Goal: Entertainment & Leisure: Consume media (video, audio)

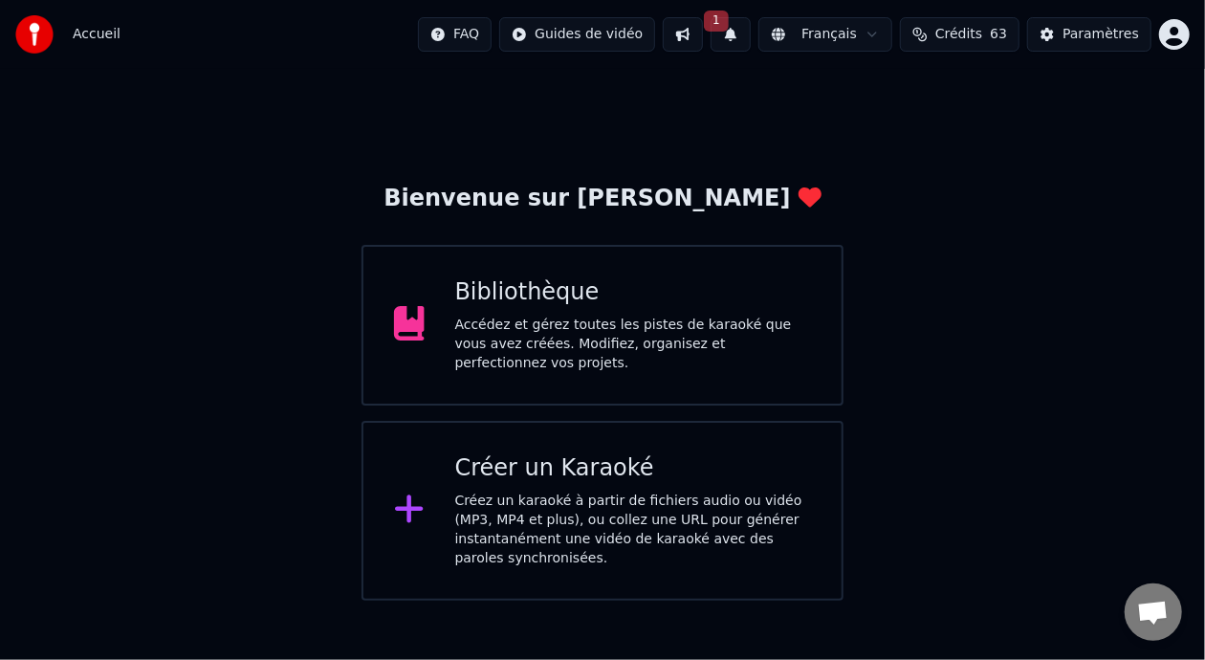
click at [598, 308] on div "Bibliothèque" at bounding box center [633, 292] width 357 height 31
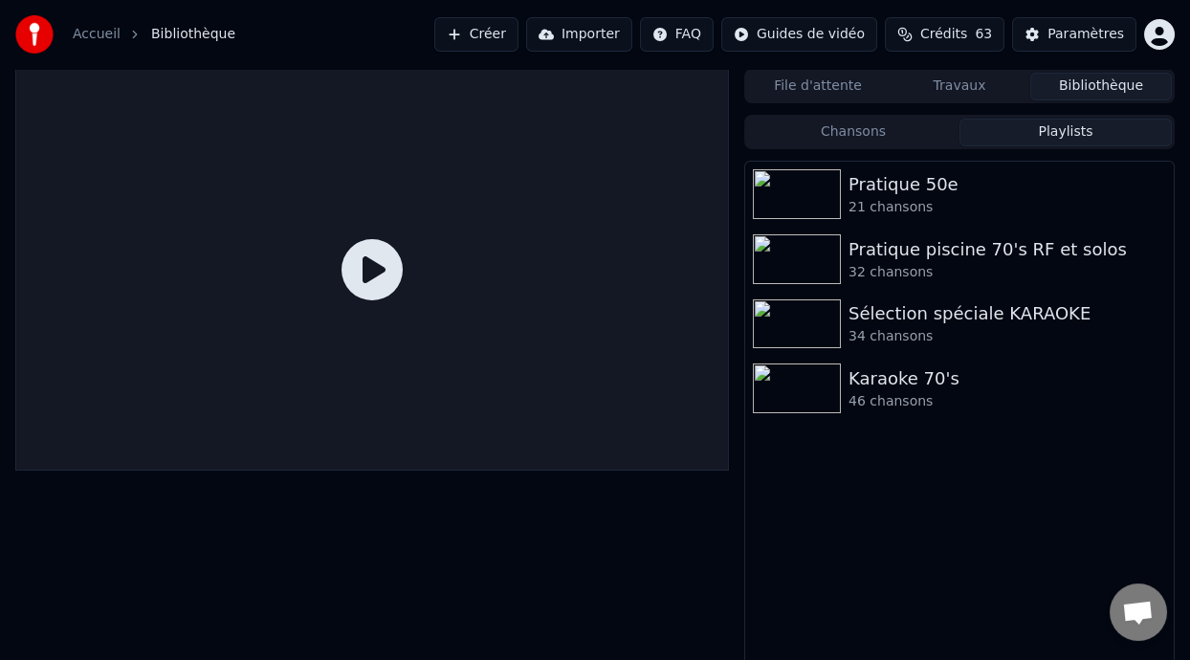
click at [1080, 131] on button "Playlists" at bounding box center [1065, 133] width 212 height 28
click at [962, 192] on div "Pratique 50e" at bounding box center [997, 184] width 298 height 27
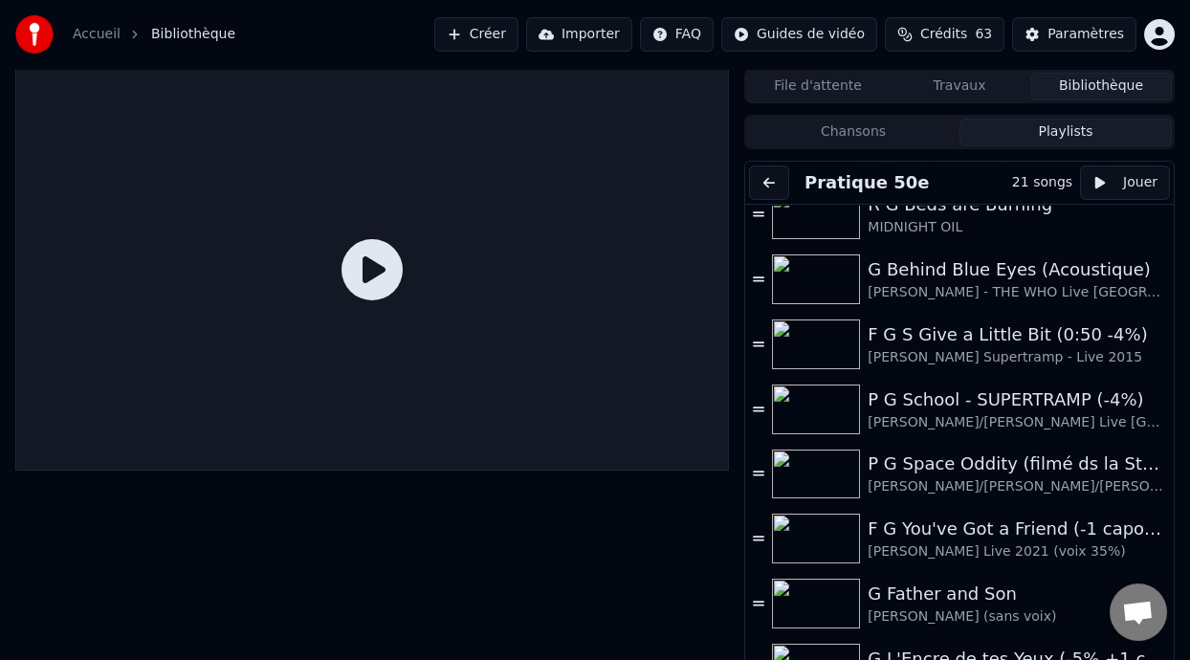
scroll to position [667, 0]
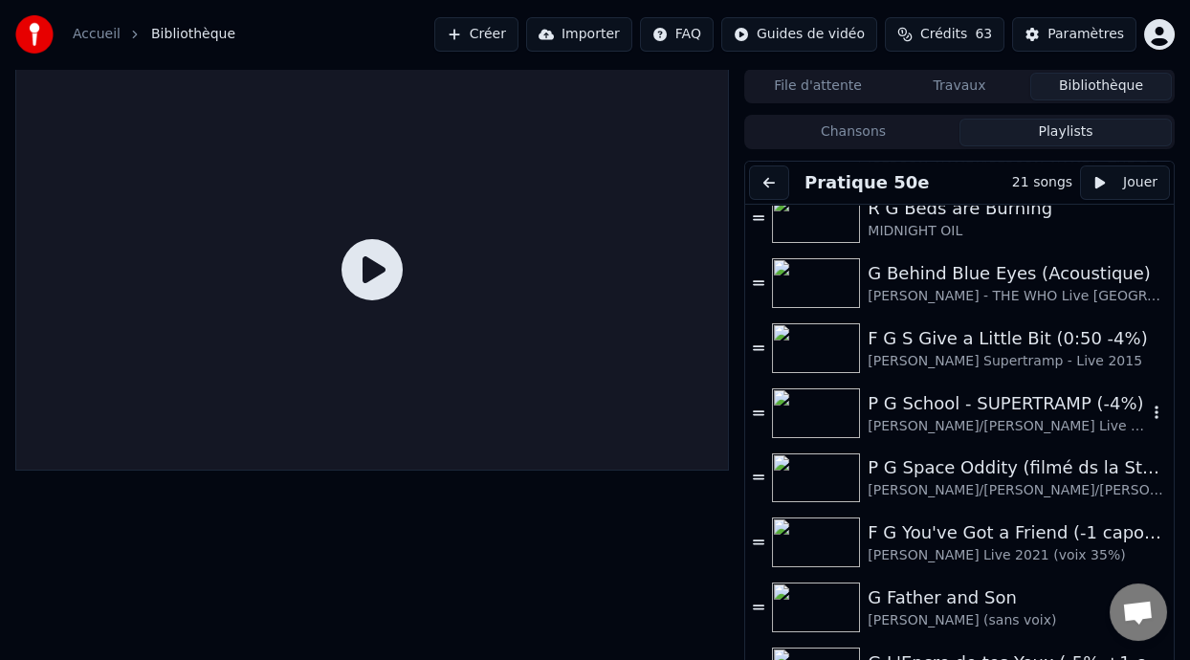
click at [953, 406] on div "P G School - SUPERTRAMP (-4%)" at bounding box center [1007, 403] width 279 height 27
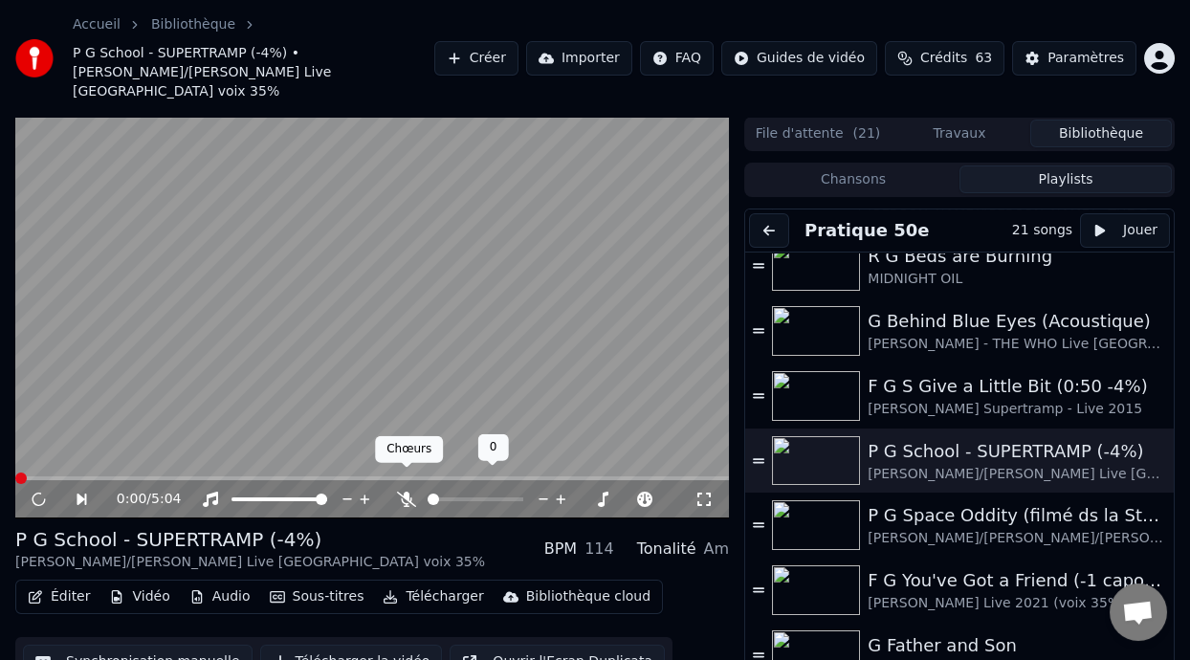
click at [410, 472] on body "Accueil Bibliothèque P G School - SUPERTRAMP (-4%) • [PERSON_NAME]/[PERSON_NAME…" at bounding box center [595, 330] width 1190 height 660
click at [407, 492] on icon at bounding box center [406, 499] width 19 height 15
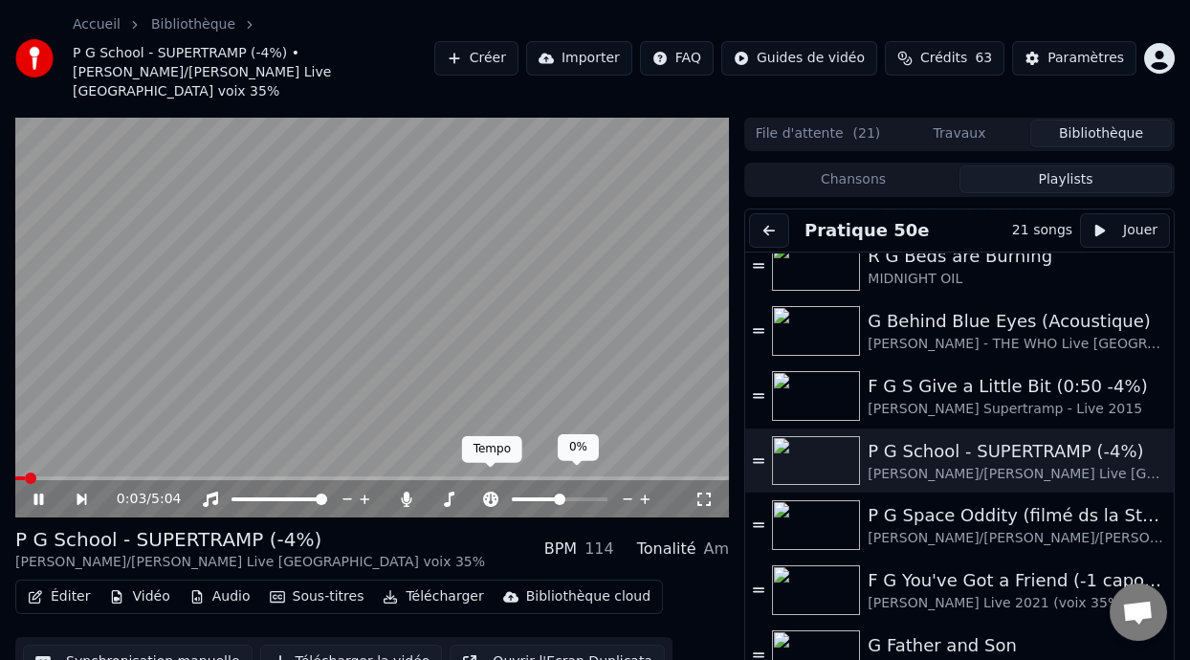
scroll to position [56, 0]
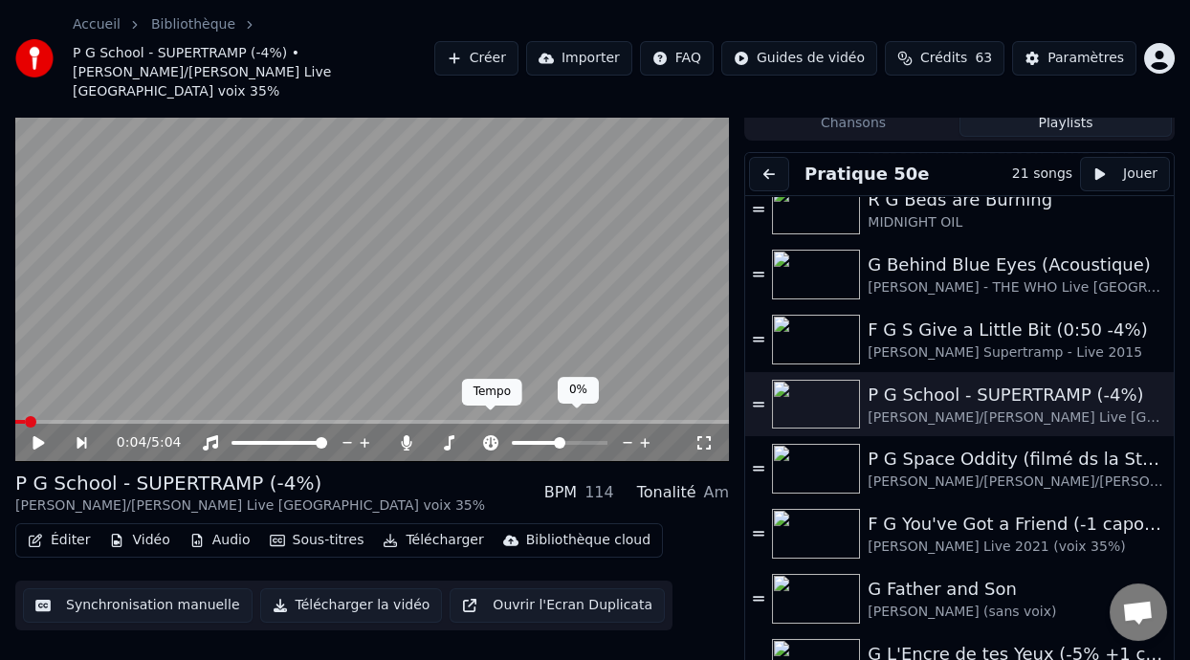
click at [492, 435] on icon at bounding box center [490, 442] width 15 height 15
click at [546, 441] on span at bounding box center [536, 443] width 48 height 4
click at [551, 437] on span at bounding box center [547, 442] width 11 height 11
click at [555, 437] on span at bounding box center [555, 442] width 11 height 11
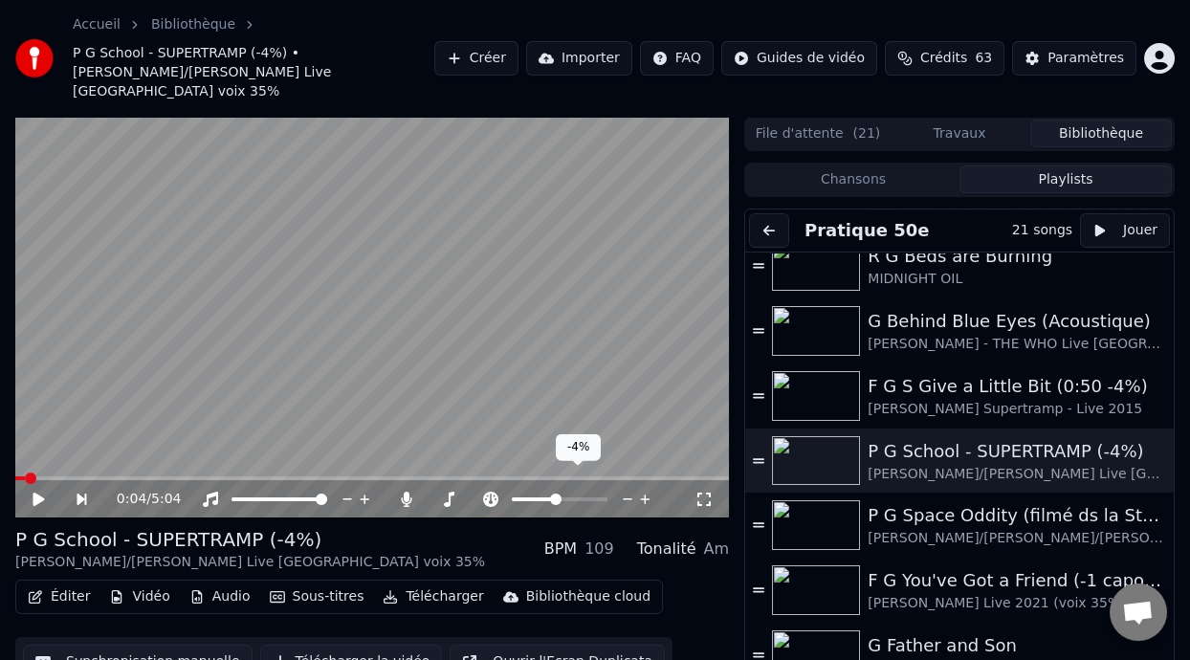
click at [538, 497] on span at bounding box center [534, 499] width 44 height 4
click at [534, 494] on span at bounding box center [537, 499] width 11 height 11
click at [107, 473] on span at bounding box center [110, 478] width 11 height 11
click at [37, 493] on icon at bounding box center [38, 499] width 11 height 13
click at [703, 492] on icon at bounding box center [703, 499] width 19 height 15
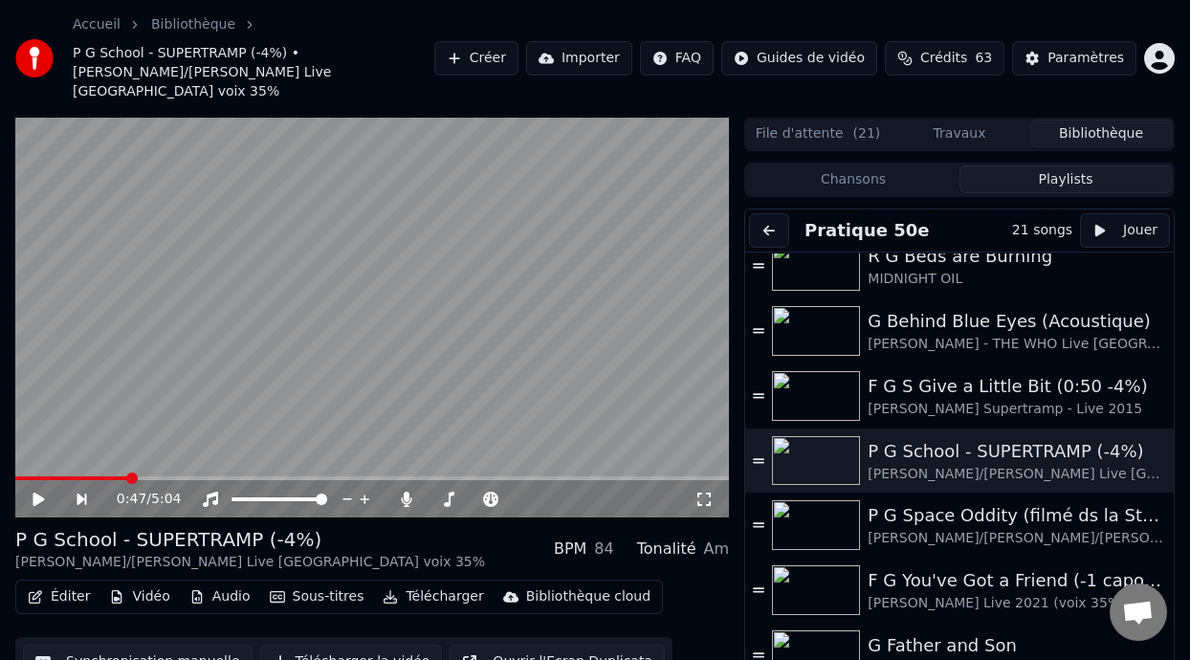
click at [36, 492] on icon at bounding box center [52, 499] width 43 height 15
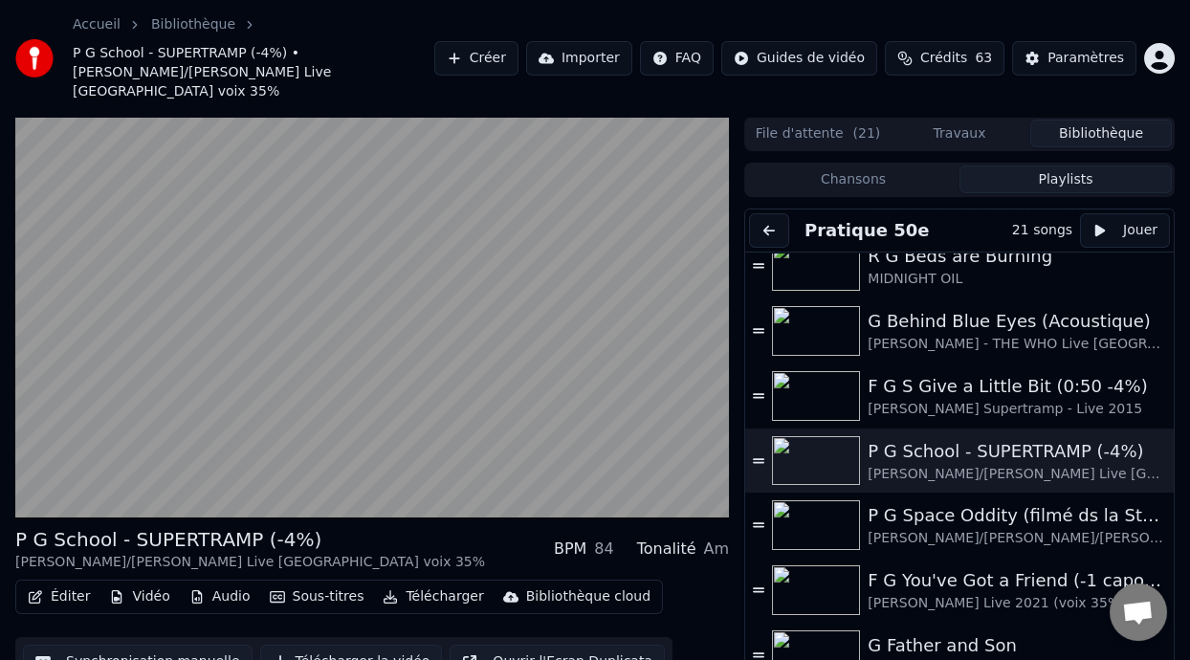
scroll to position [56, 0]
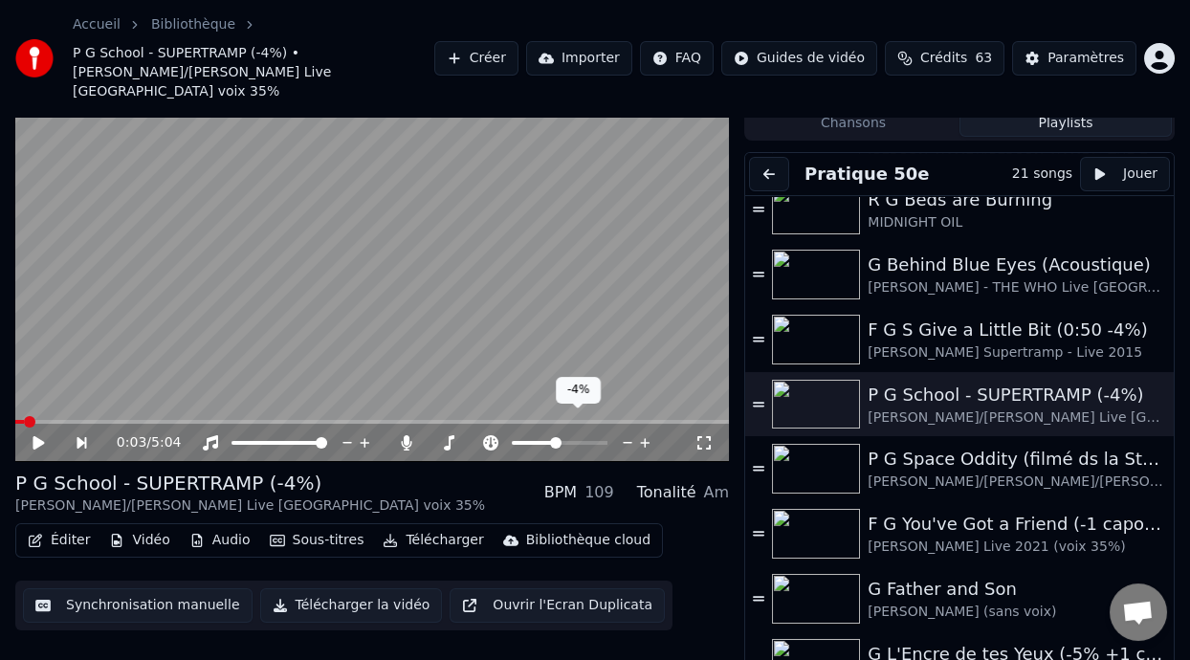
click at [555, 437] on span at bounding box center [555, 442] width 11 height 11
click at [17, 420] on span at bounding box center [19, 422] width 9 height 4
click at [490, 435] on icon at bounding box center [490, 442] width 19 height 15
click at [550, 441] on span at bounding box center [531, 443] width 38 height 4
click at [21, 420] on span at bounding box center [50, 422] width 70 height 4
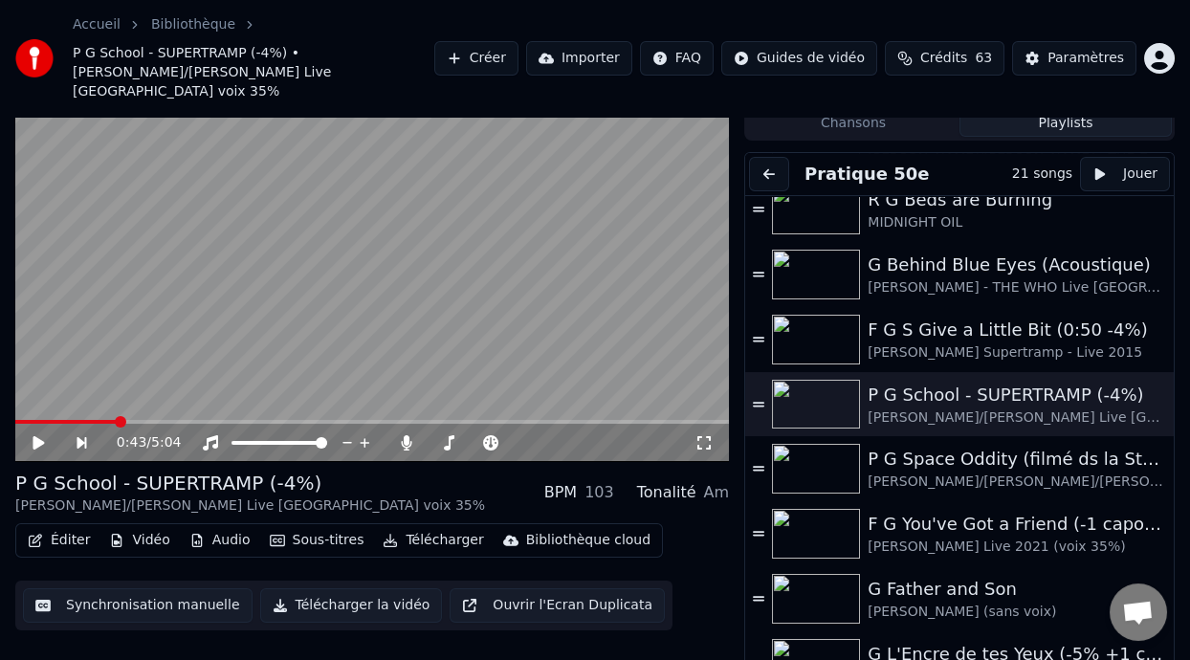
click at [19, 398] on video at bounding box center [372, 261] width 714 height 402
click at [943, 448] on div "P G Space Oddity (filmé ds la Station Spatiale Internationale)" at bounding box center [1007, 459] width 279 height 27
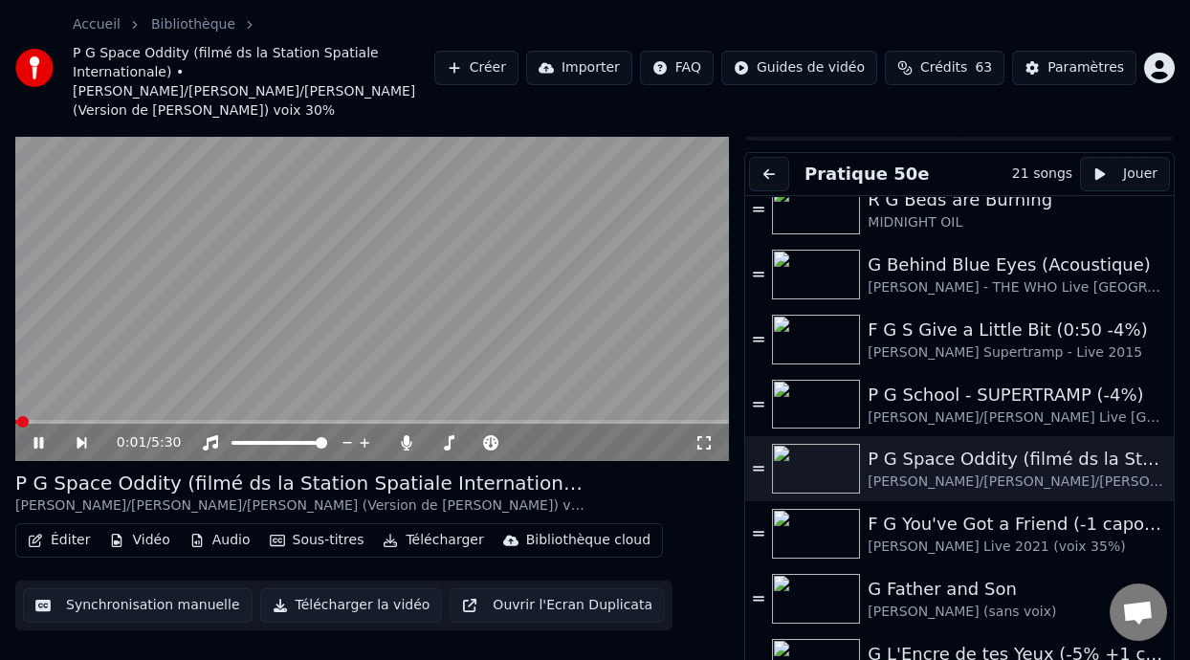
click at [35, 437] on icon at bounding box center [38, 442] width 10 height 11
click at [211, 416] on span at bounding box center [214, 421] width 11 height 11
click at [34, 436] on icon at bounding box center [38, 442] width 11 height 13
click at [490, 418] on body "Accueil Bibliothèque P G Space Oddity (filmé ds la Station Spatiale Internation…" at bounding box center [595, 254] width 1190 height 660
click at [490, 435] on icon at bounding box center [490, 442] width 19 height 15
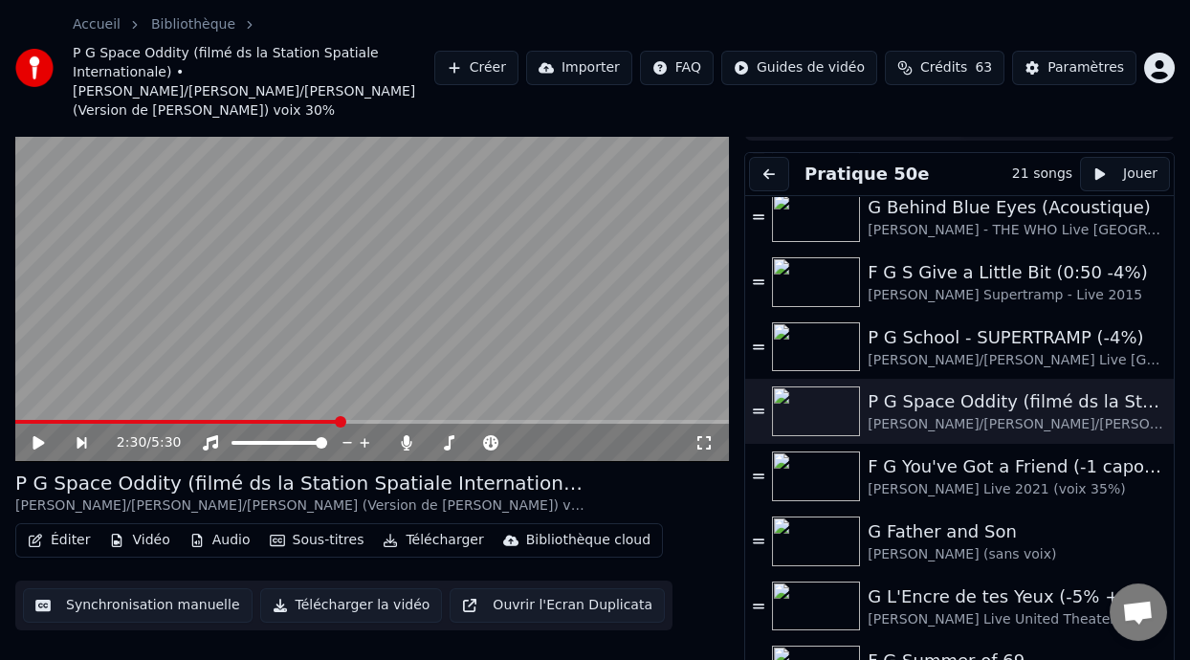
scroll to position [714, 0]
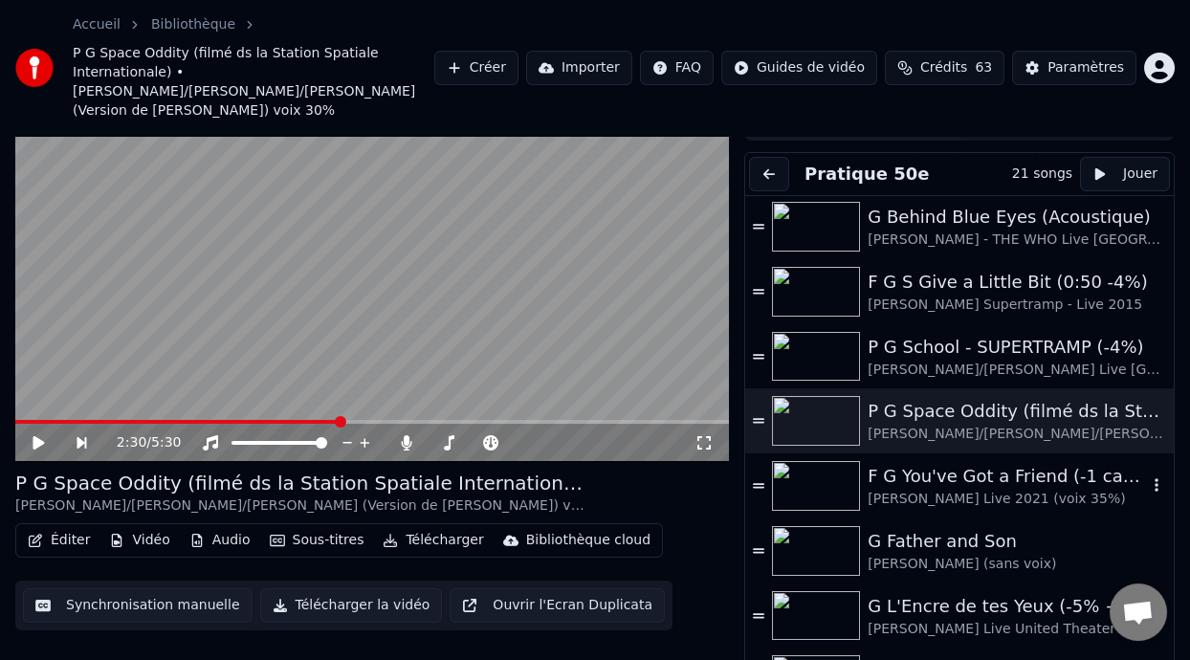
click at [937, 463] on div "F G You've Got a Friend (-1 capo 1)" at bounding box center [1007, 476] width 279 height 27
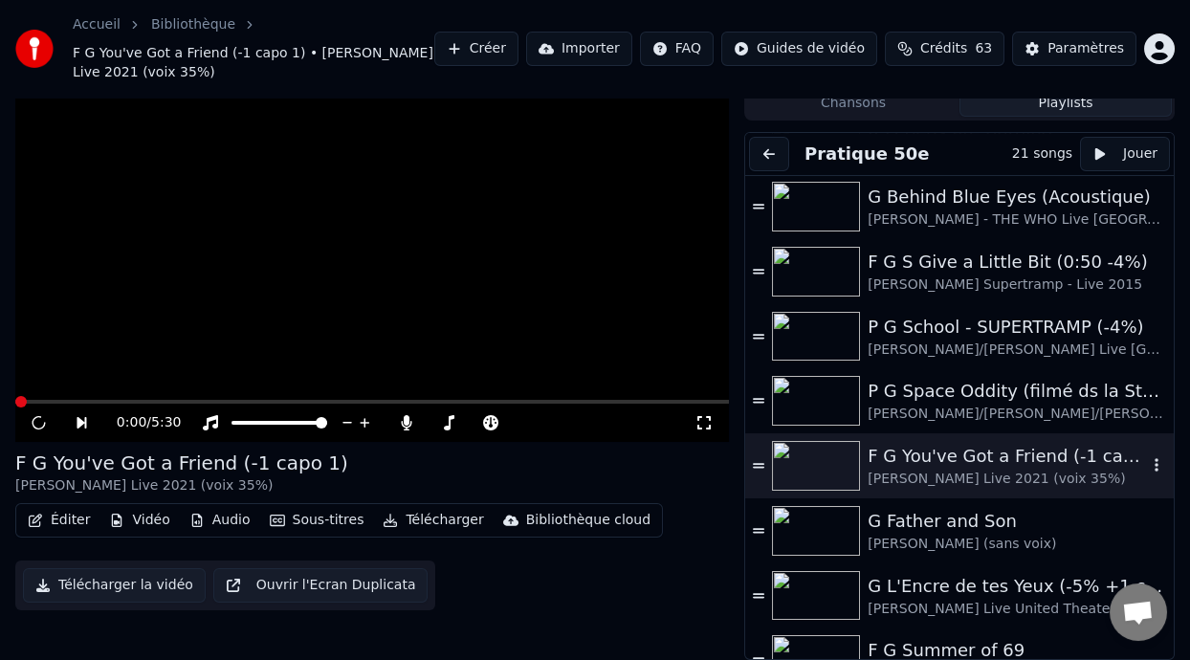
scroll to position [56, 0]
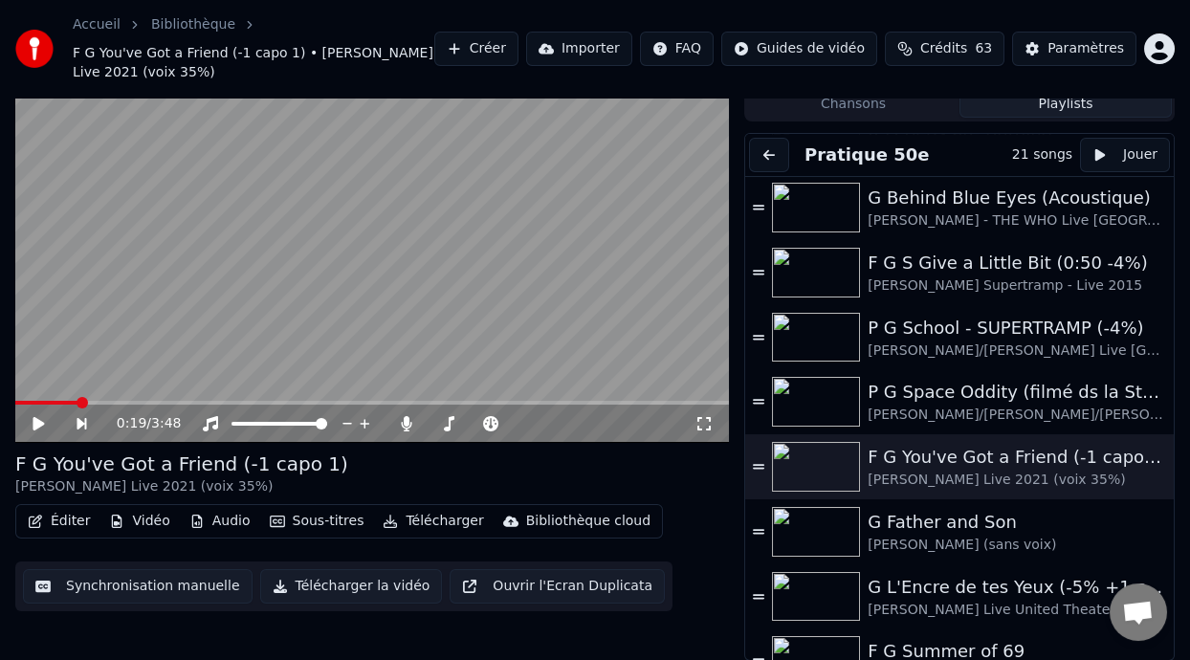
click at [336, 520] on button "Sous-titres" at bounding box center [317, 521] width 110 height 27
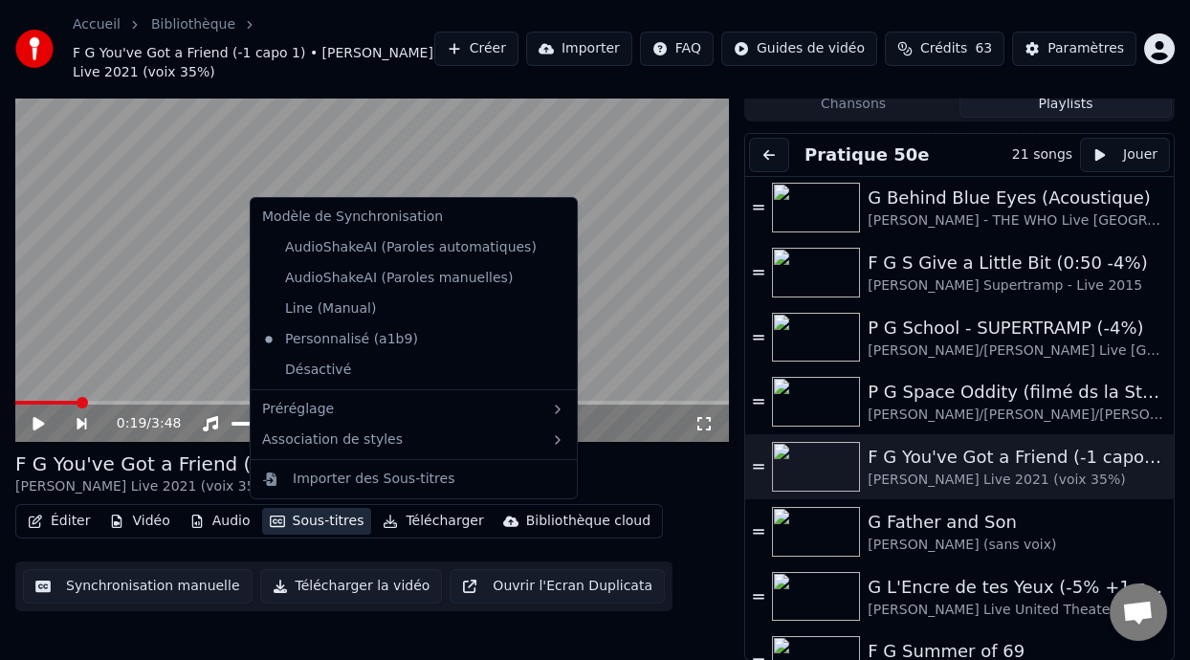
click at [631, 367] on video at bounding box center [372, 242] width 714 height 402
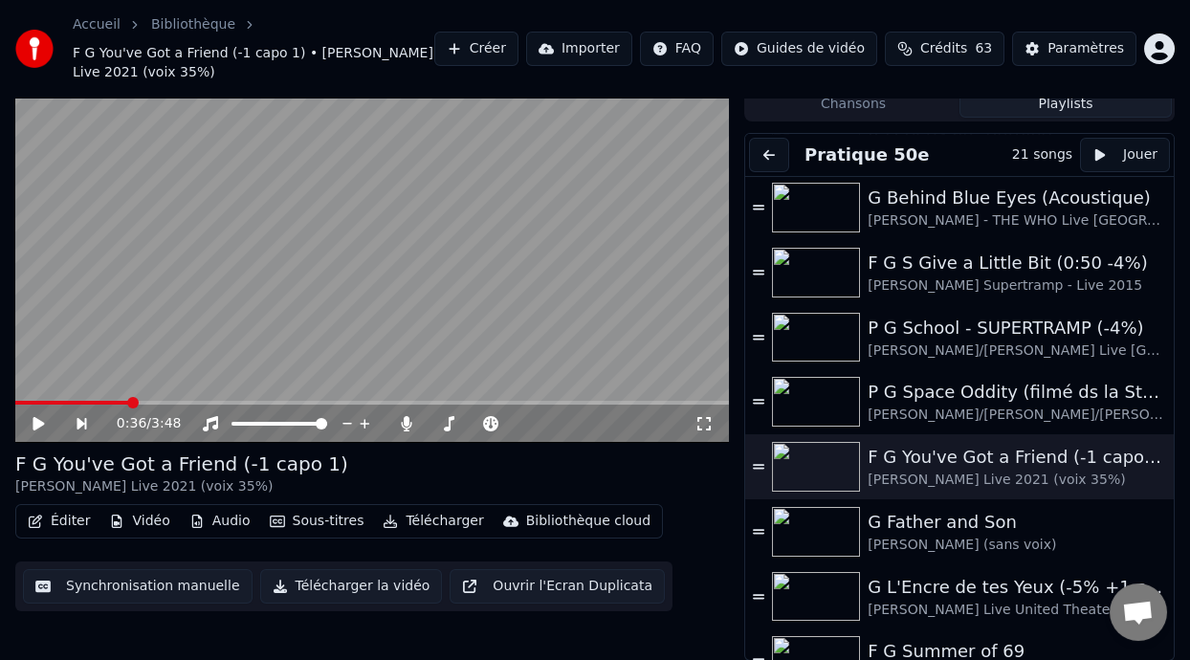
click at [322, 521] on button "Sous-titres" at bounding box center [317, 521] width 110 height 27
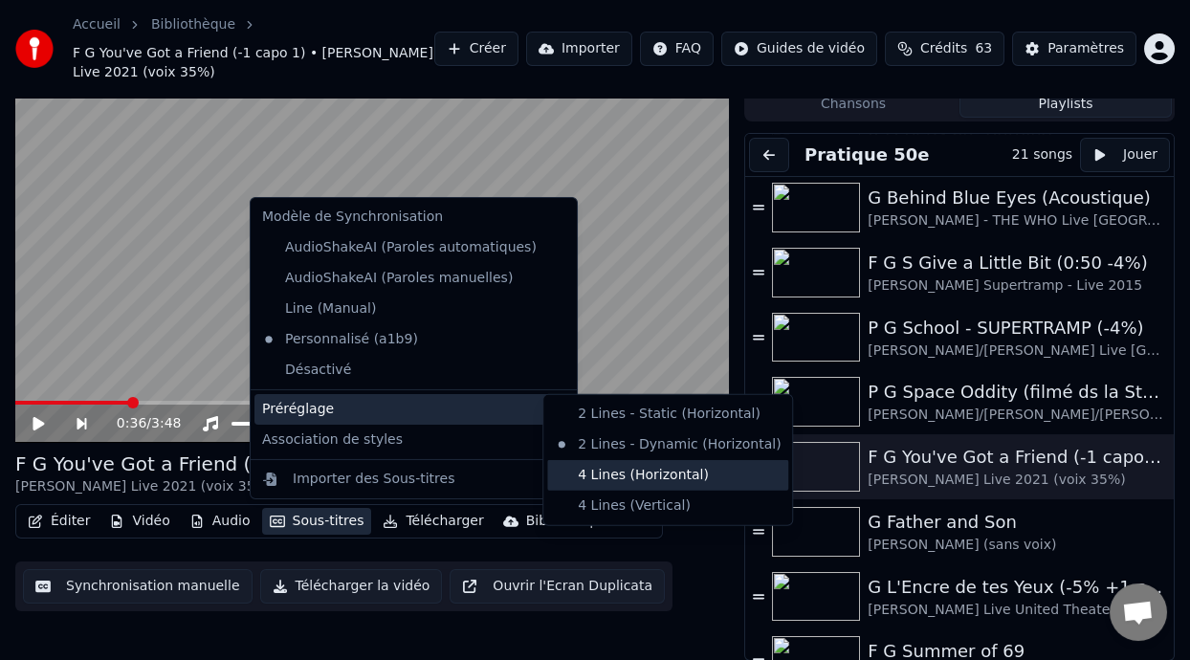
click at [677, 472] on div "4 Lines (Horizontal)" at bounding box center [667, 475] width 241 height 31
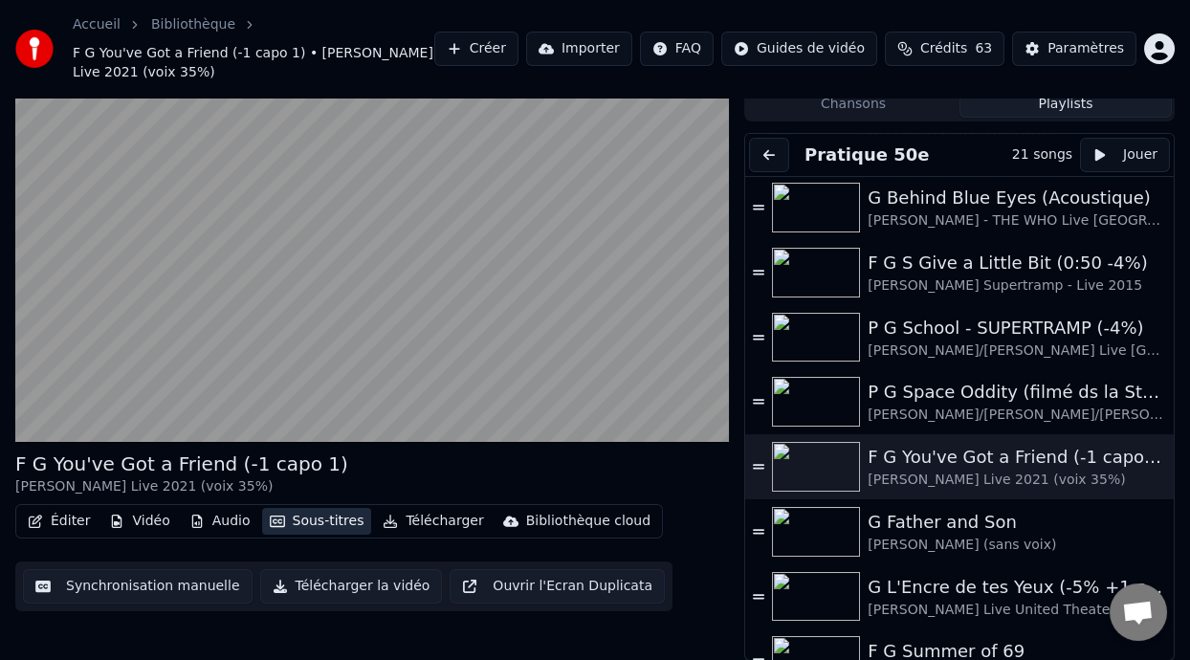
scroll to position [0, 0]
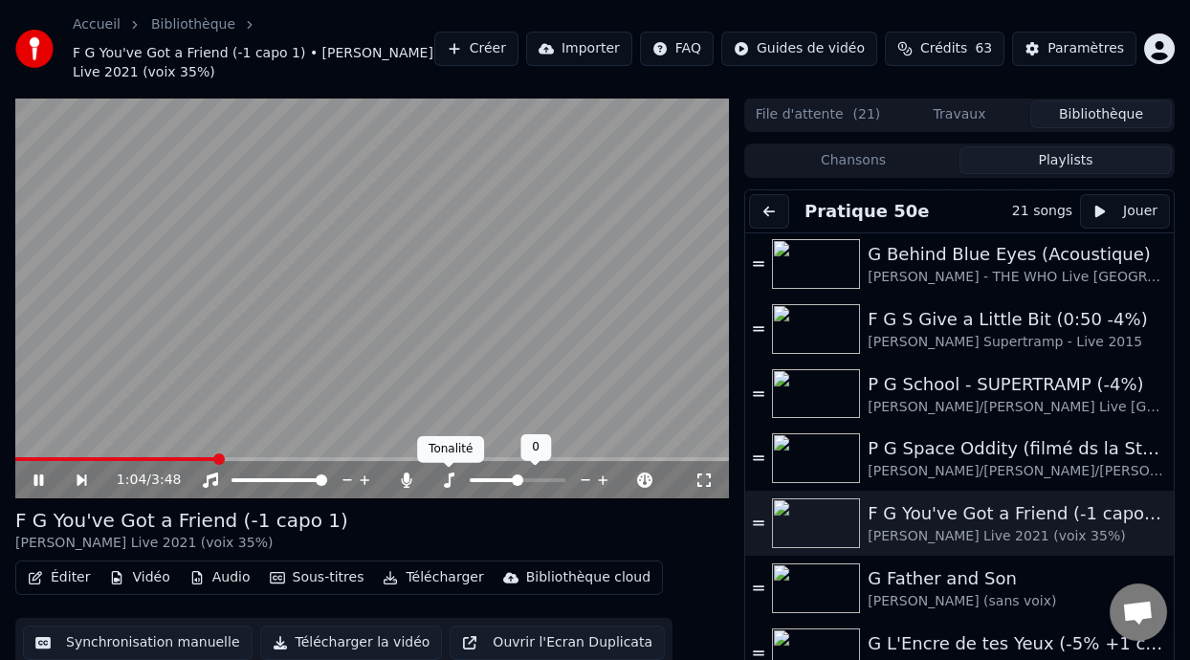
click at [452, 475] on icon at bounding box center [448, 480] width 19 height 15
click at [509, 476] on span at bounding box center [510, 479] width 11 height 11
click at [75, 581] on button "Éditer" at bounding box center [58, 577] width 77 height 27
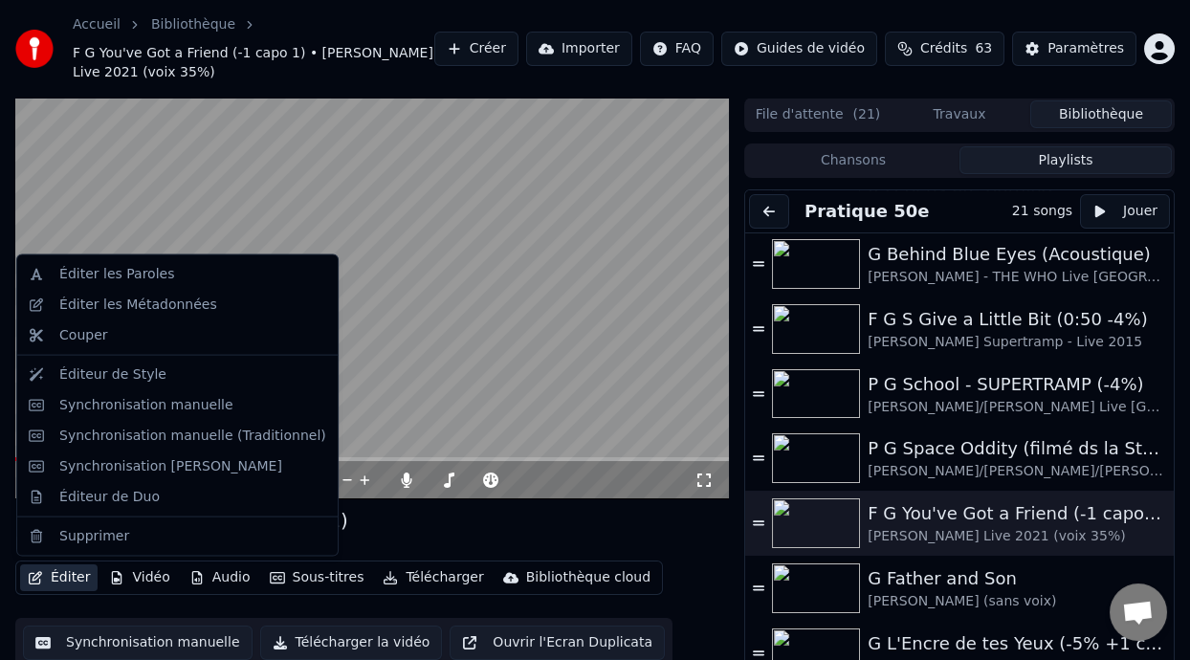
click at [637, 545] on div "F G You've Got a Friend (-1 capo 1) [PERSON_NAME] Live 2021 (voix 35%)" at bounding box center [372, 530] width 714 height 46
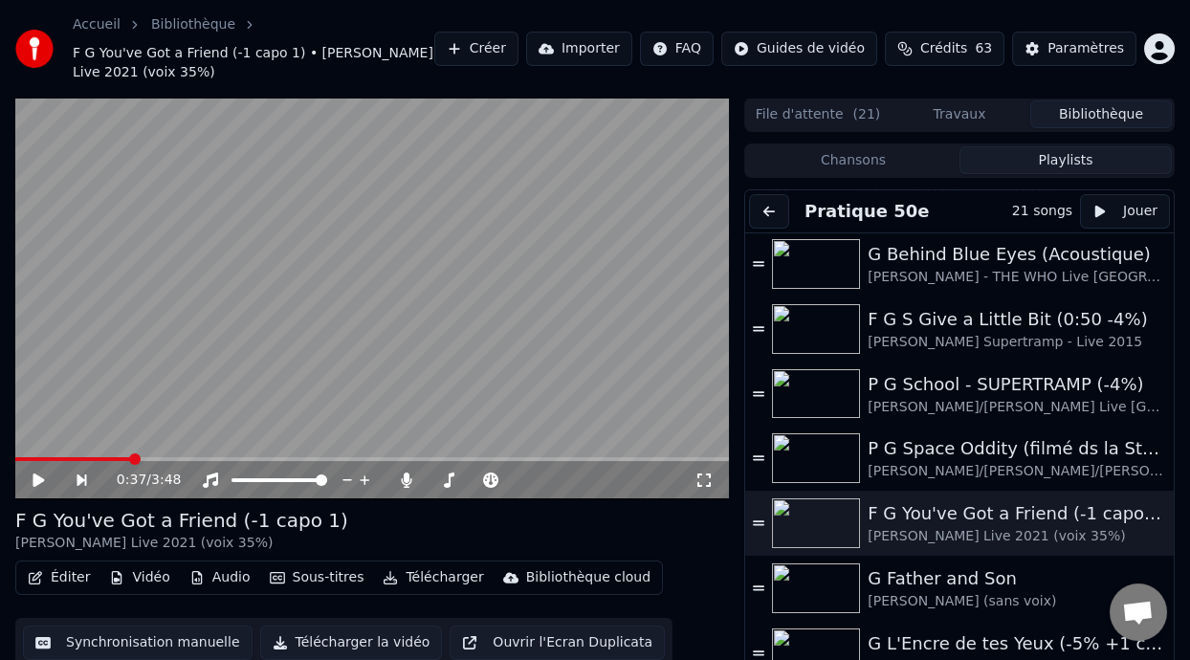
click at [36, 476] on icon at bounding box center [38, 479] width 11 height 13
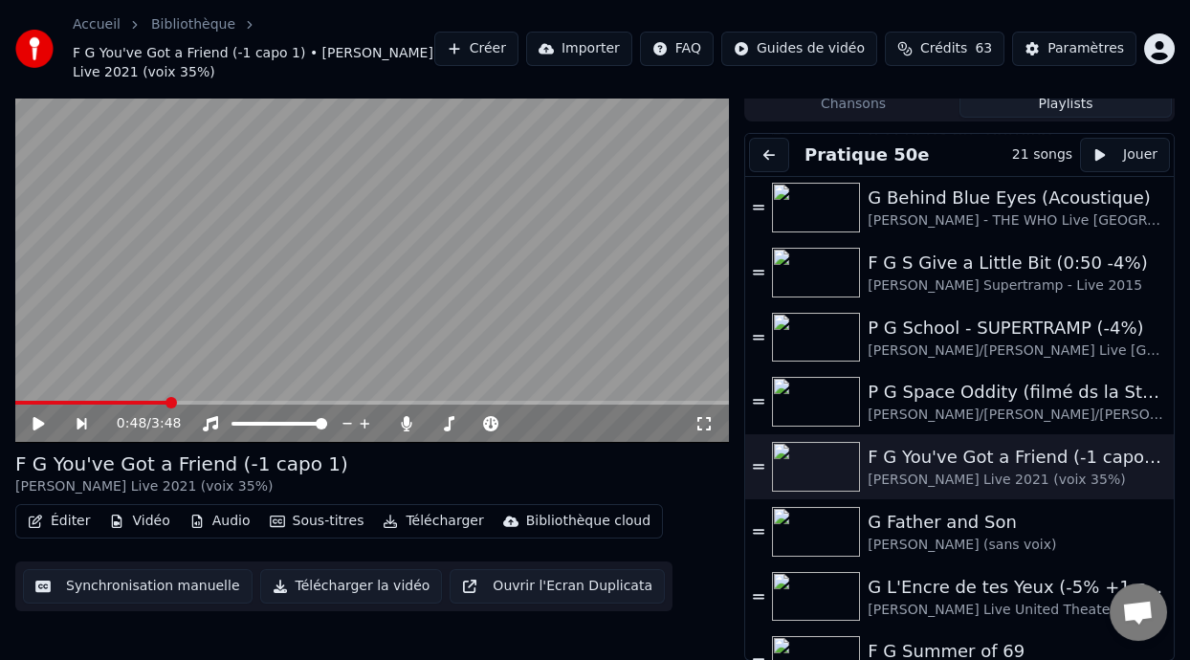
click at [75, 521] on button "Éditer" at bounding box center [58, 521] width 77 height 27
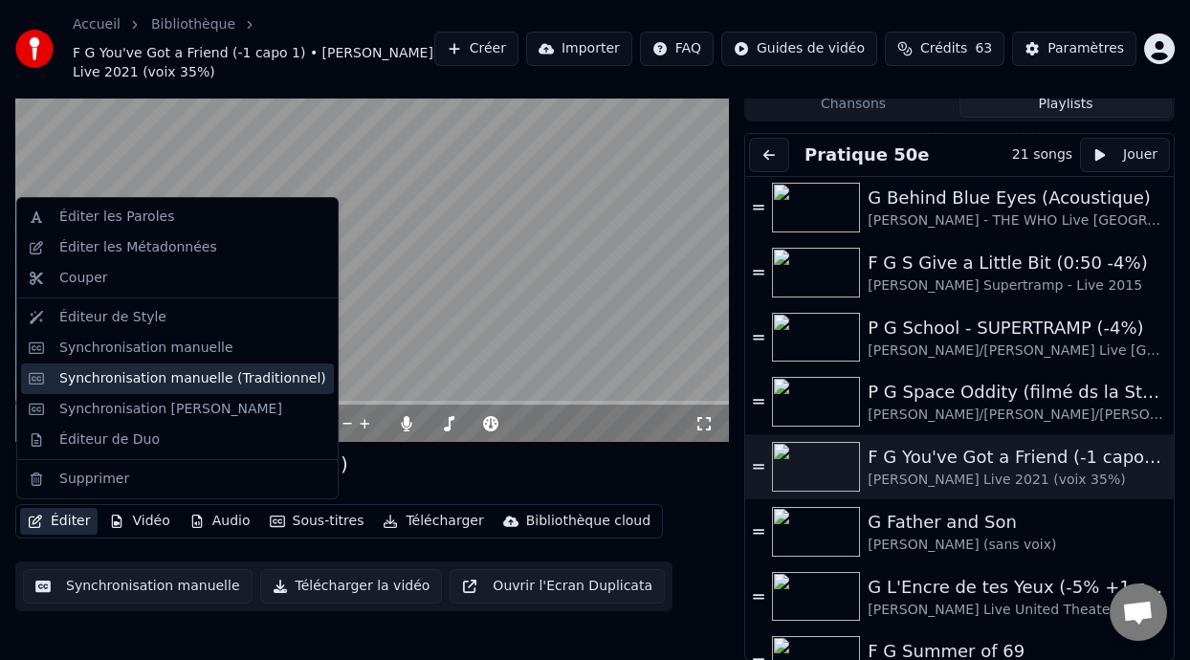
click at [249, 376] on div "Synchronisation manuelle (Traditionnel)" at bounding box center [192, 378] width 267 height 19
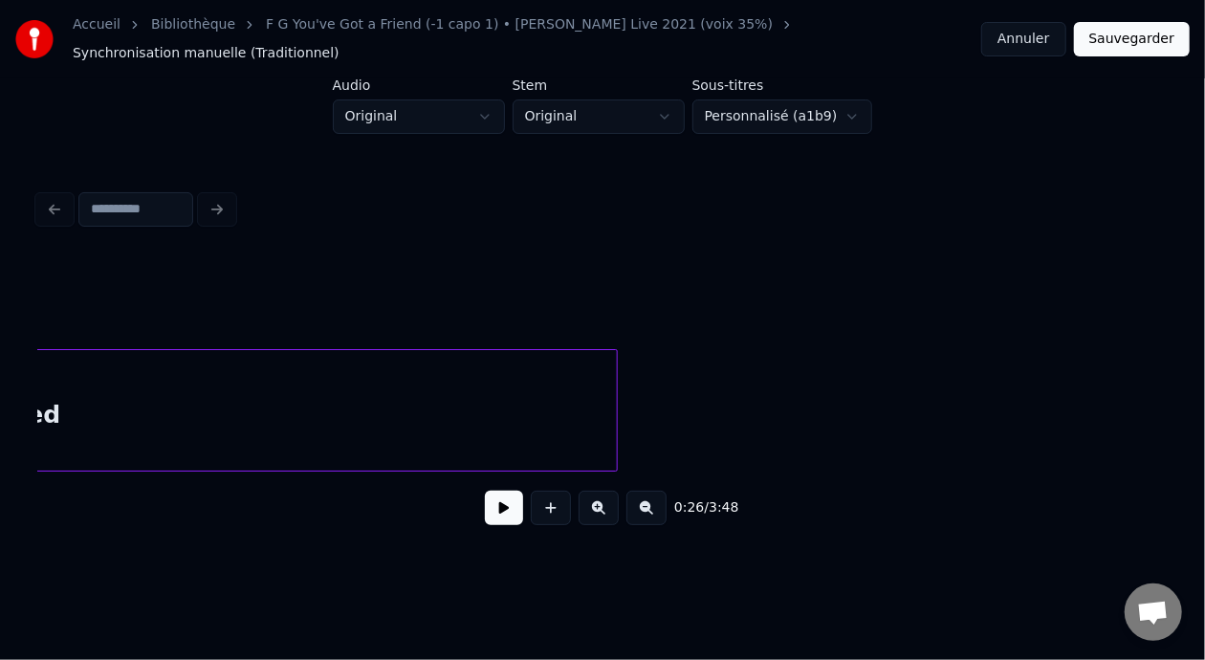
scroll to position [0, 19070]
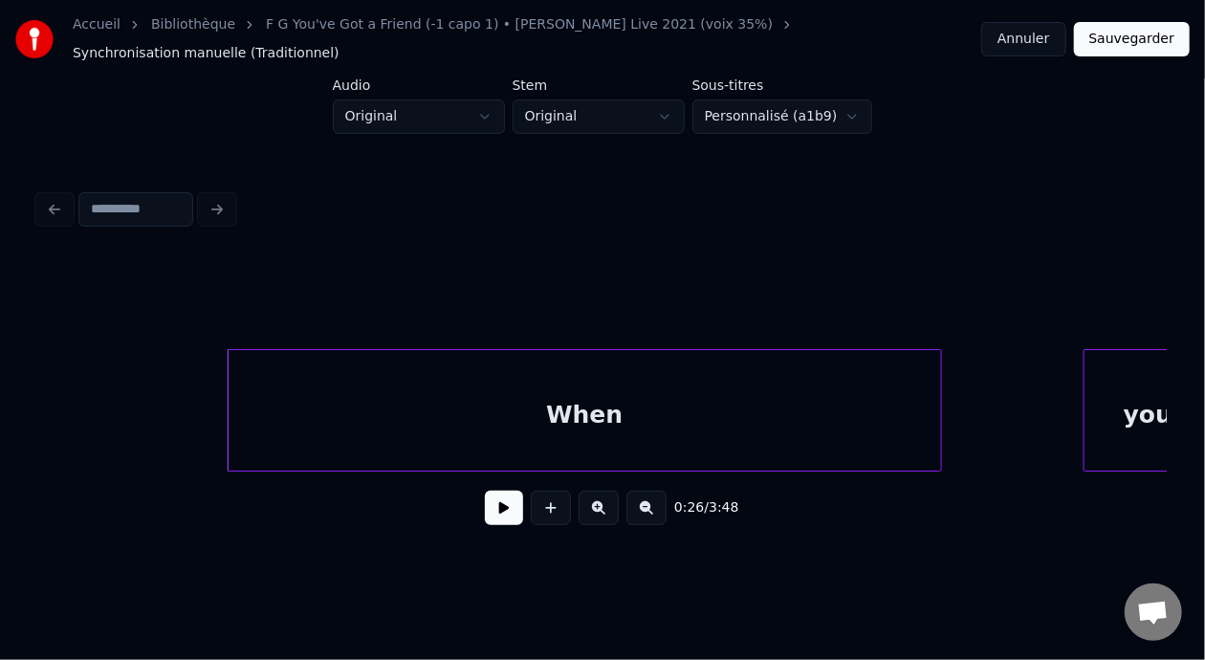
click at [662, 512] on button at bounding box center [646, 508] width 40 height 34
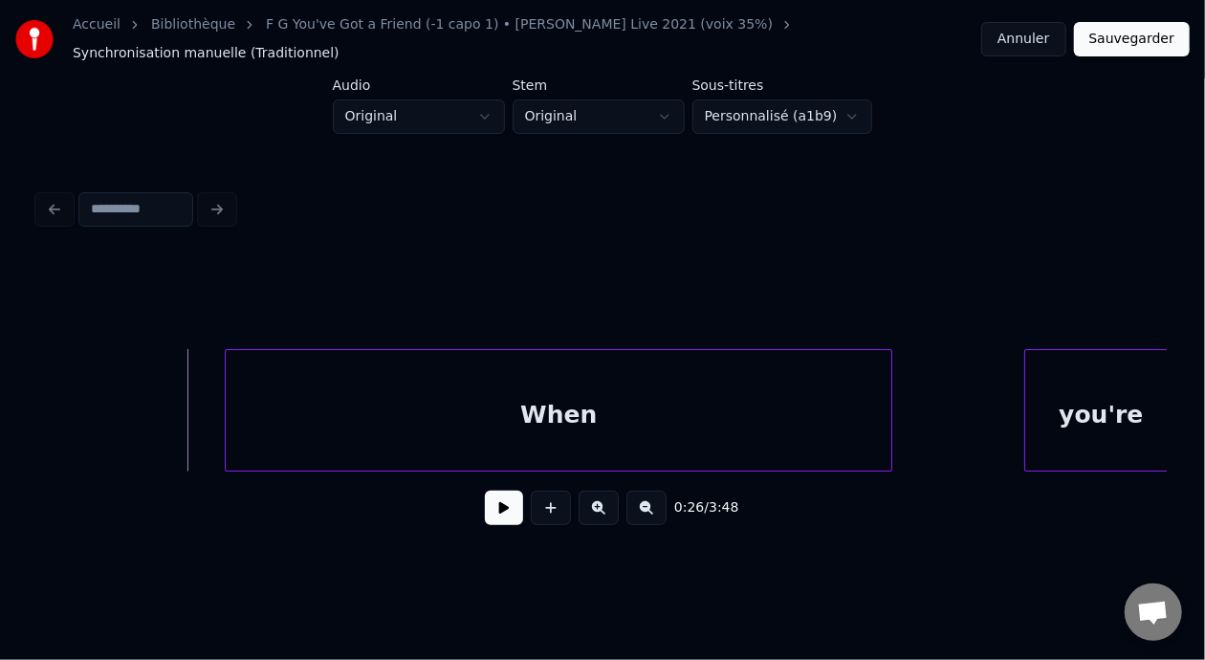
click at [663, 513] on button at bounding box center [646, 508] width 40 height 34
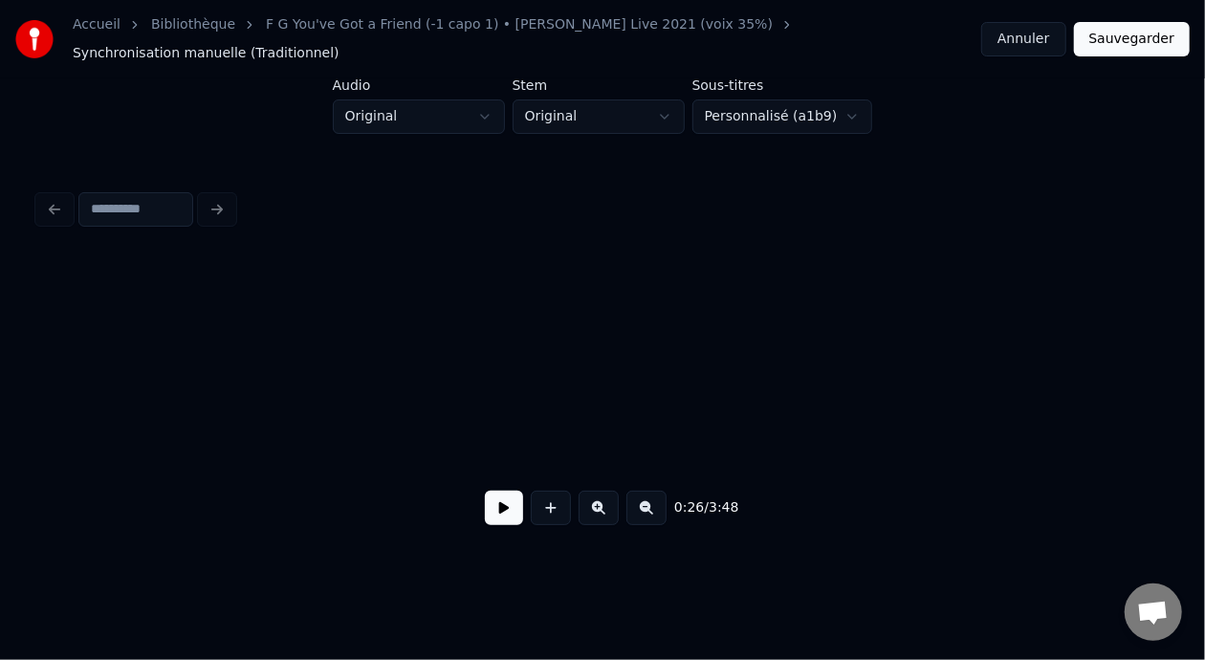
click at [663, 513] on button at bounding box center [646, 508] width 40 height 34
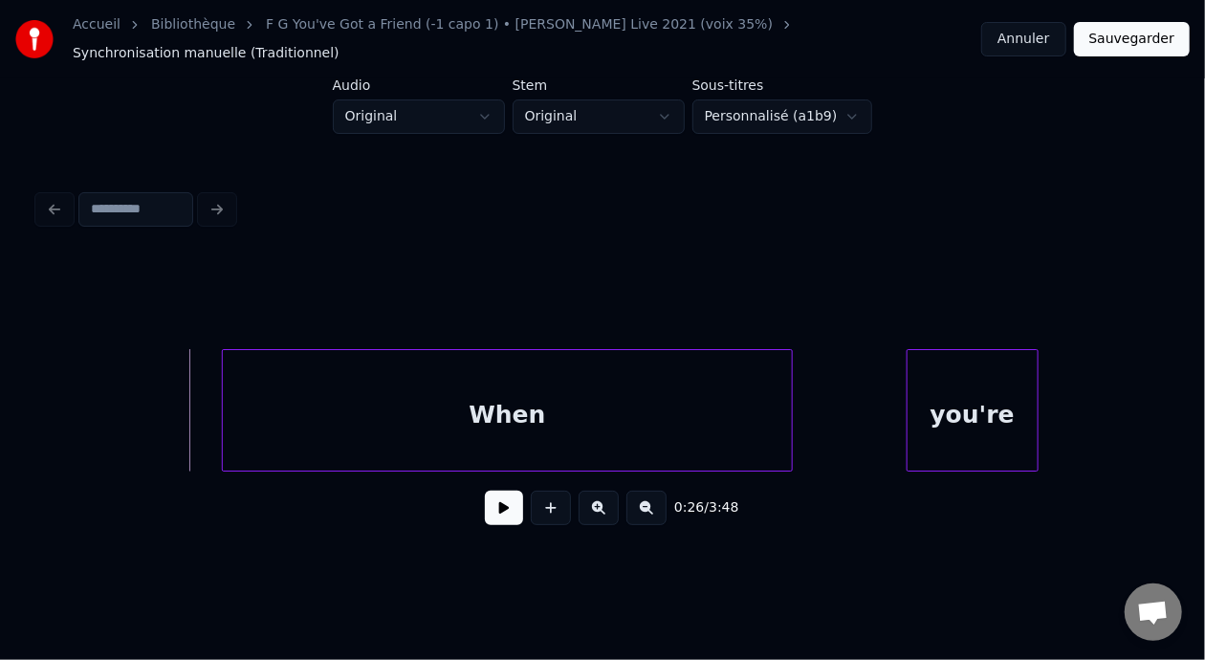
click at [662, 513] on button at bounding box center [646, 508] width 40 height 34
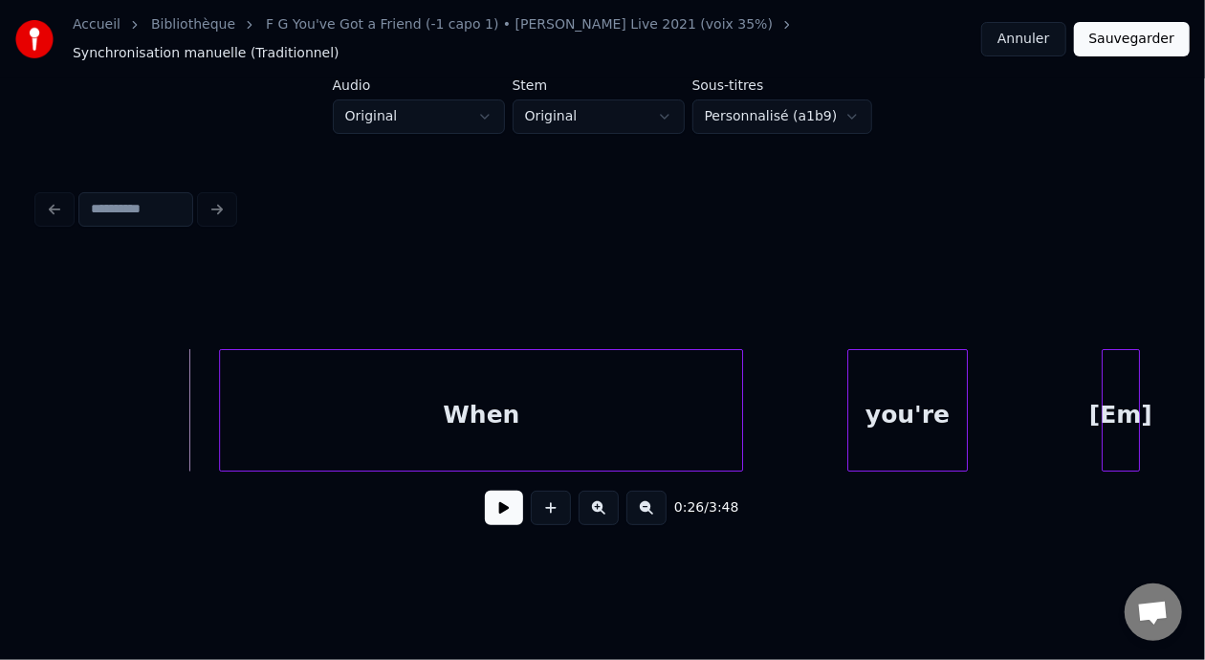
click at [662, 513] on button at bounding box center [646, 508] width 40 height 34
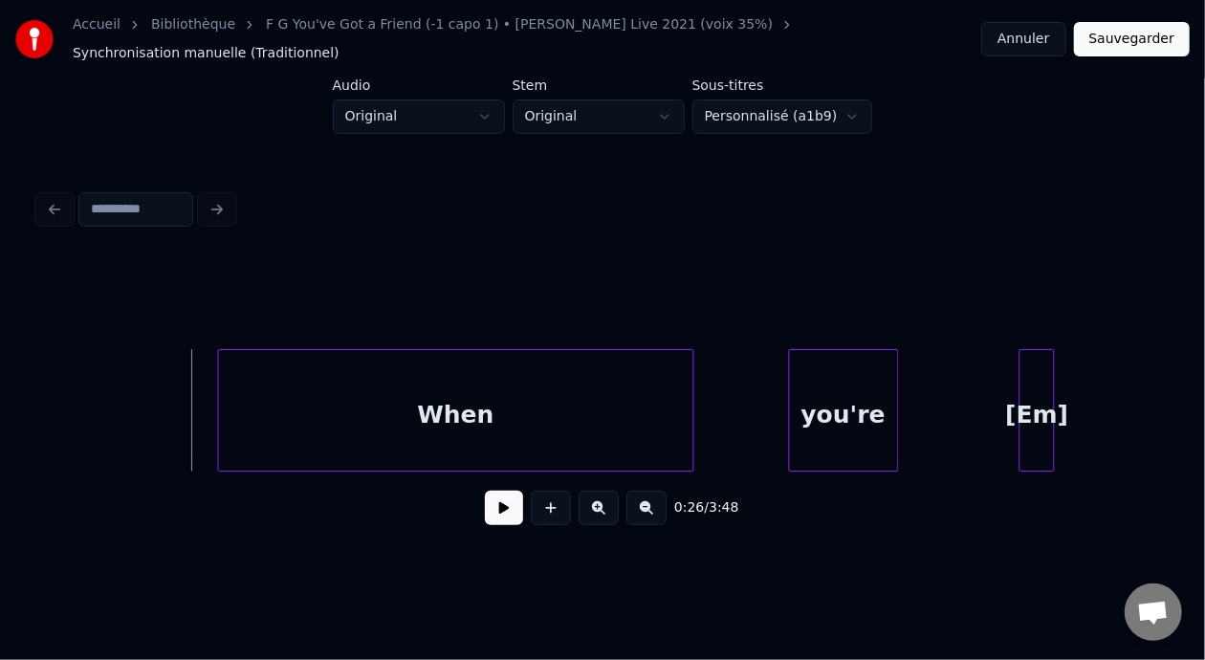
click at [661, 514] on button at bounding box center [646, 508] width 40 height 34
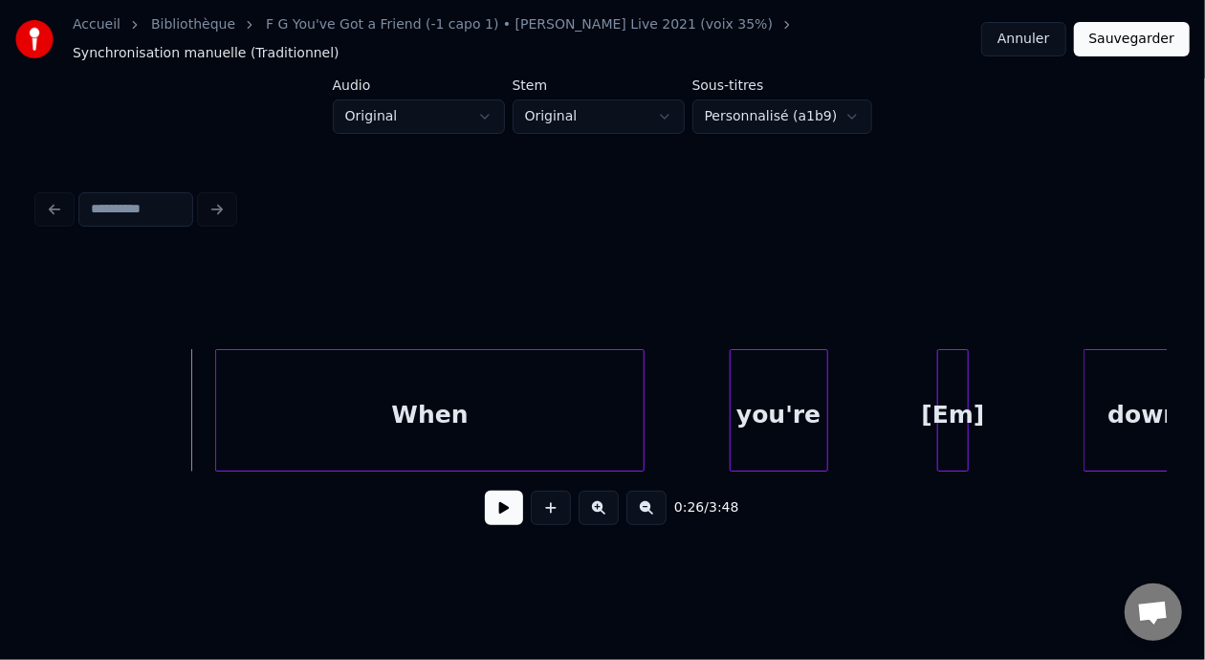
click at [505, 514] on button at bounding box center [504, 508] width 38 height 34
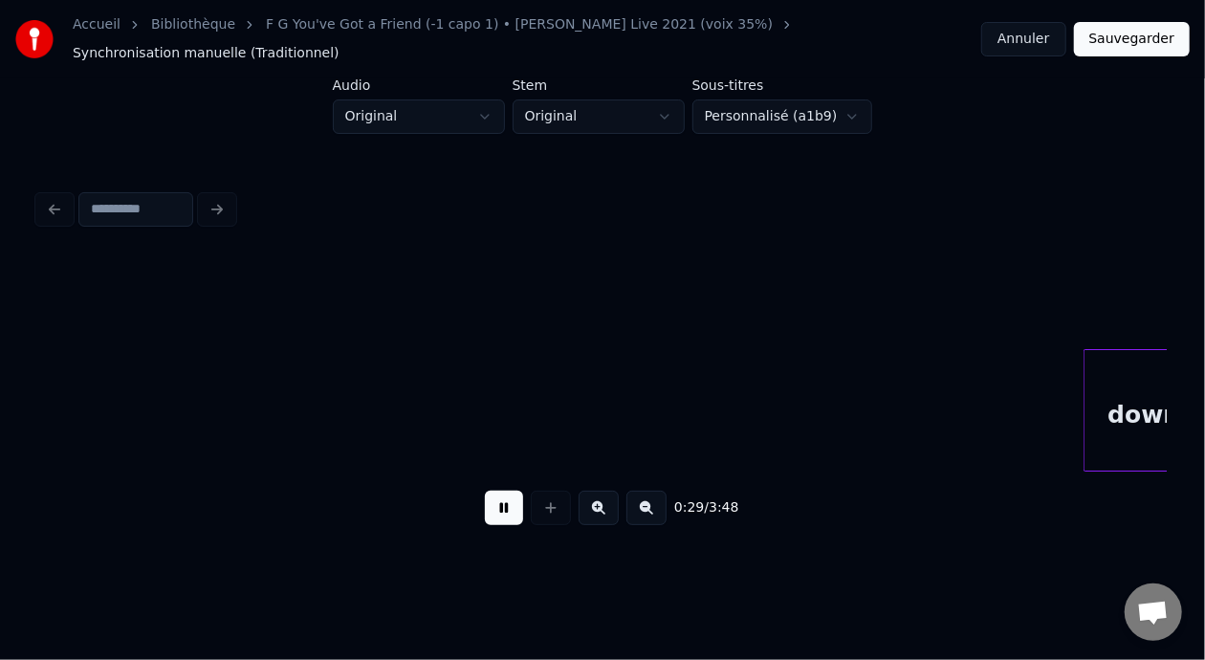
scroll to position [0, 12510]
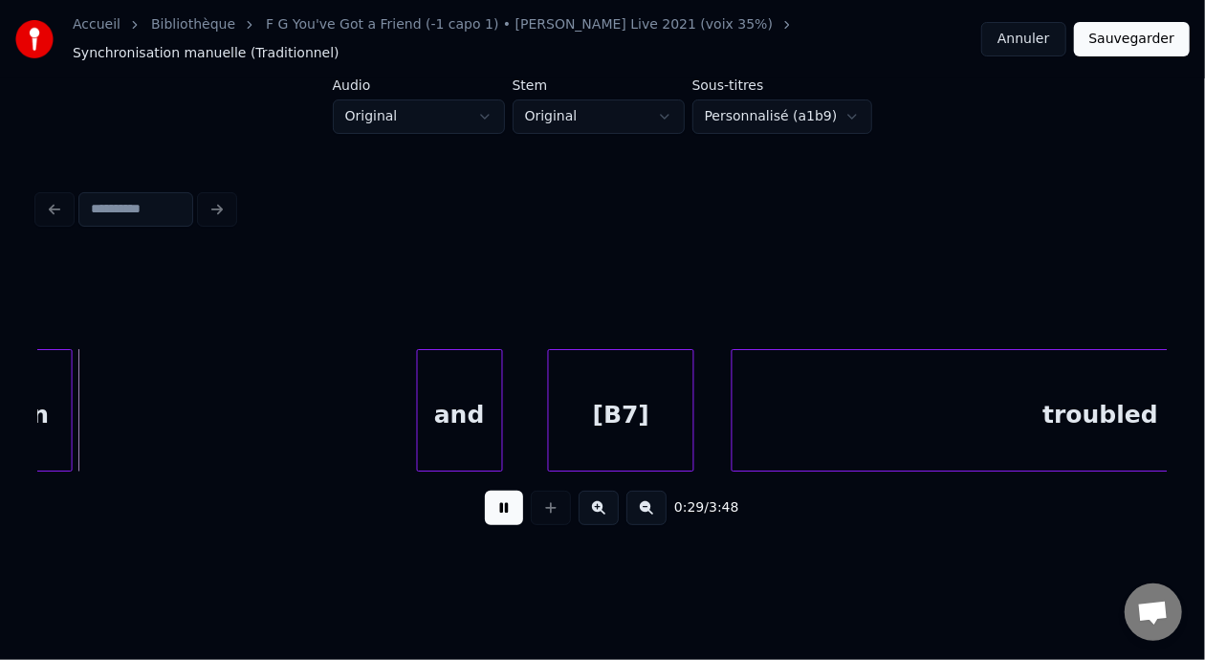
click at [491, 518] on button at bounding box center [504, 508] width 38 height 34
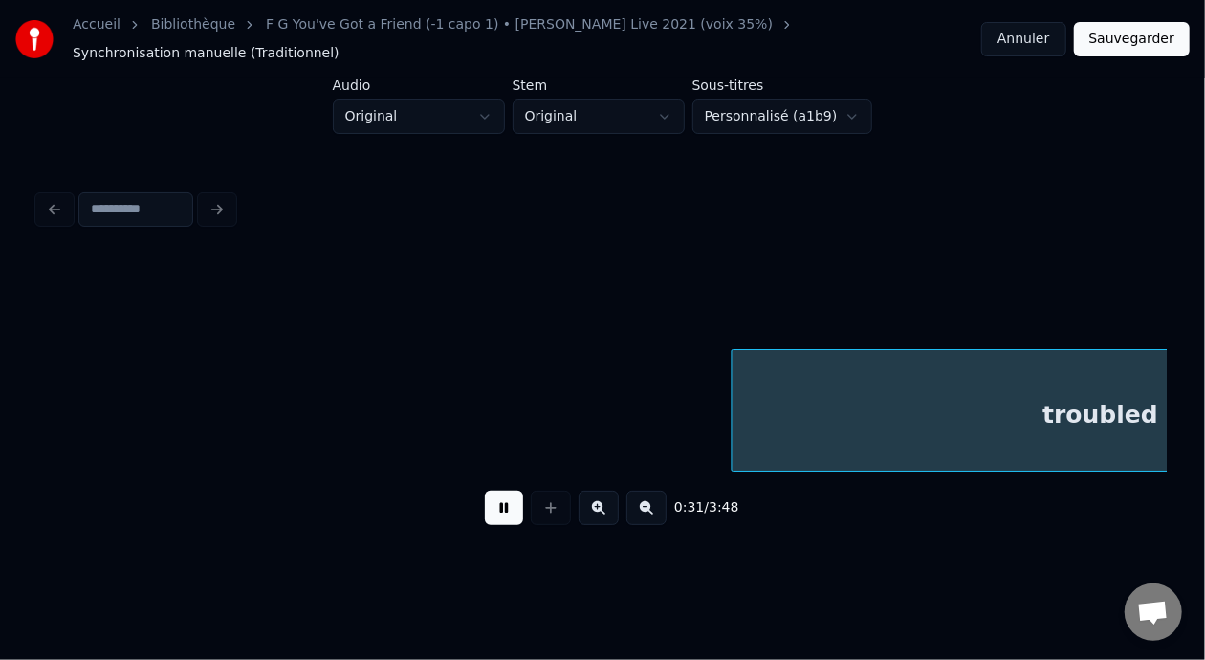
scroll to position [0, 13644]
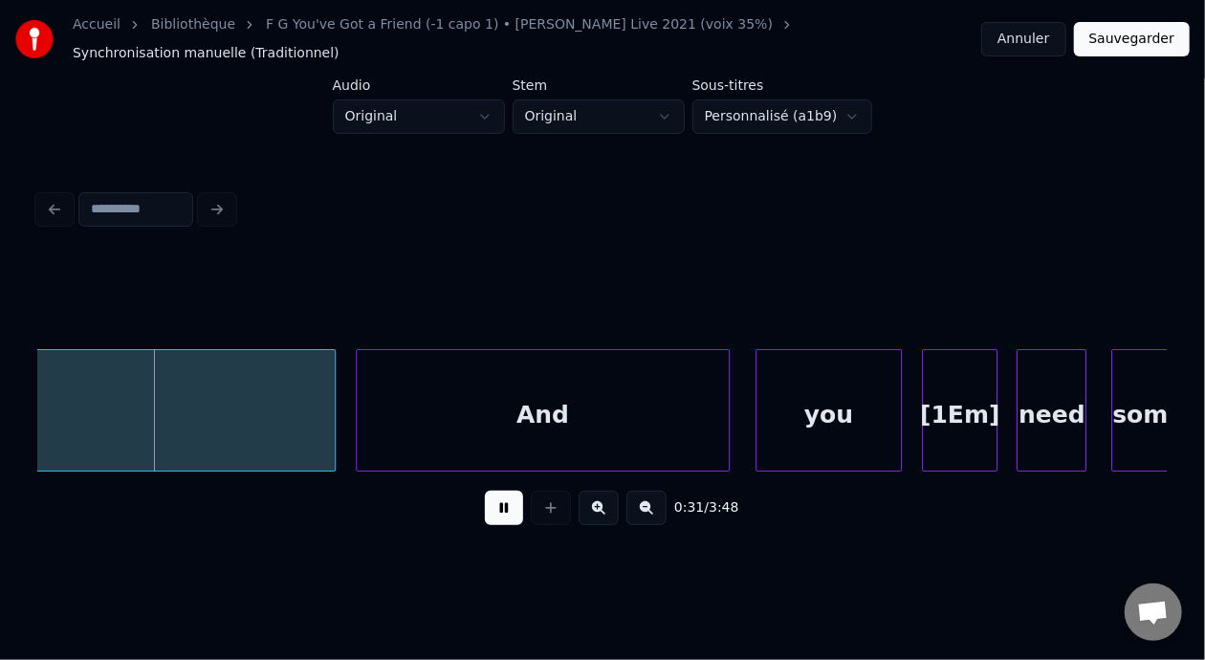
click at [491, 518] on button at bounding box center [504, 508] width 38 height 34
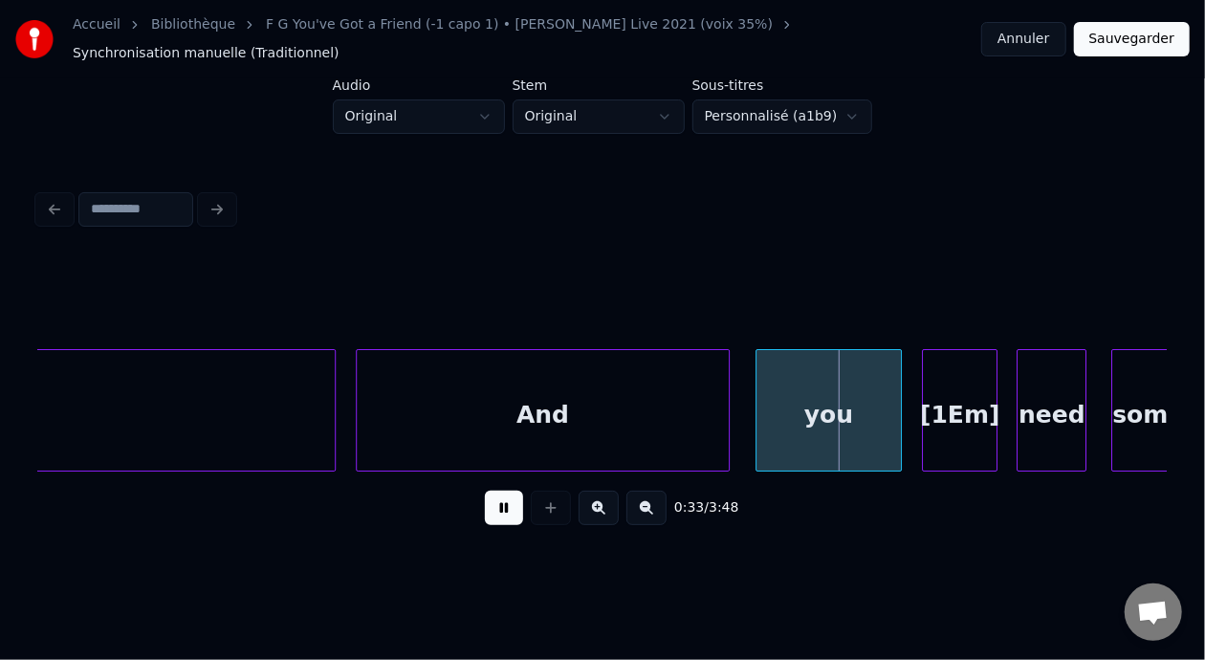
click at [491, 518] on button at bounding box center [504, 508] width 38 height 34
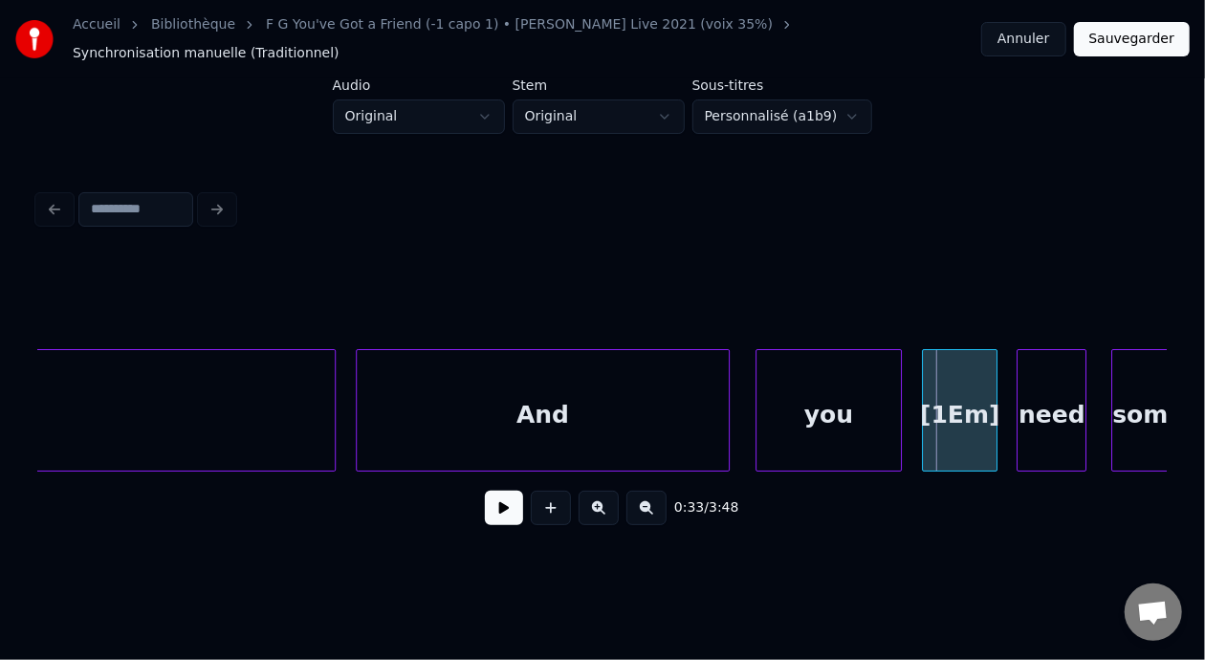
click at [491, 518] on button at bounding box center [504, 508] width 38 height 34
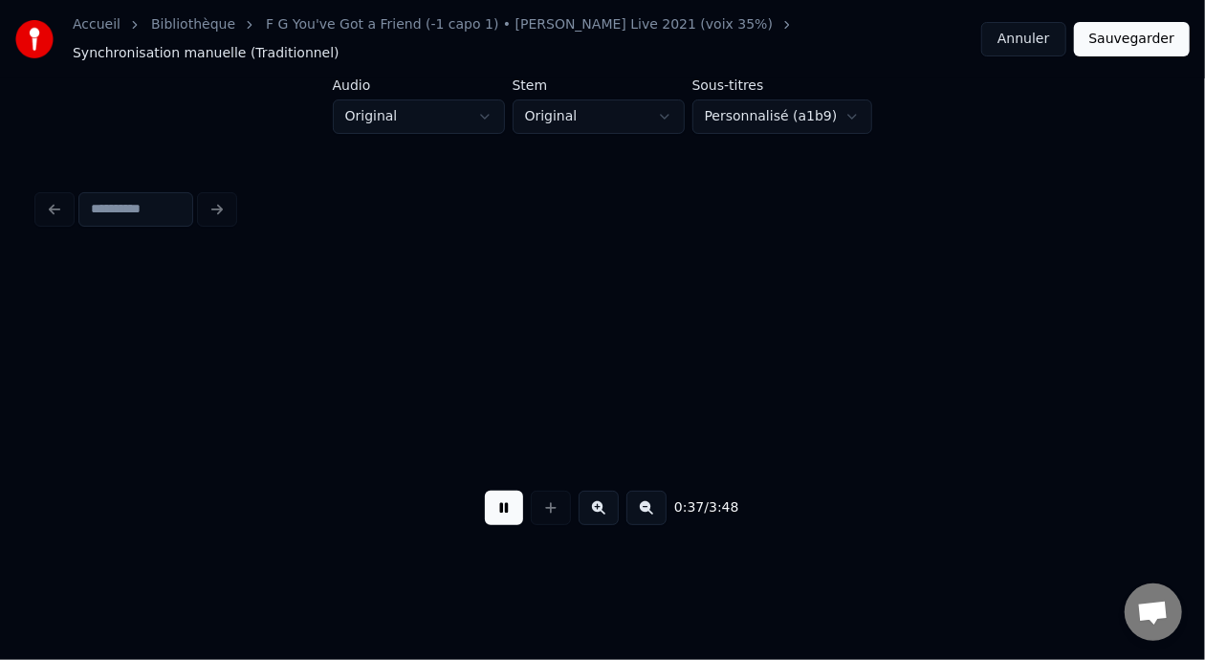
scroll to position [0, 15910]
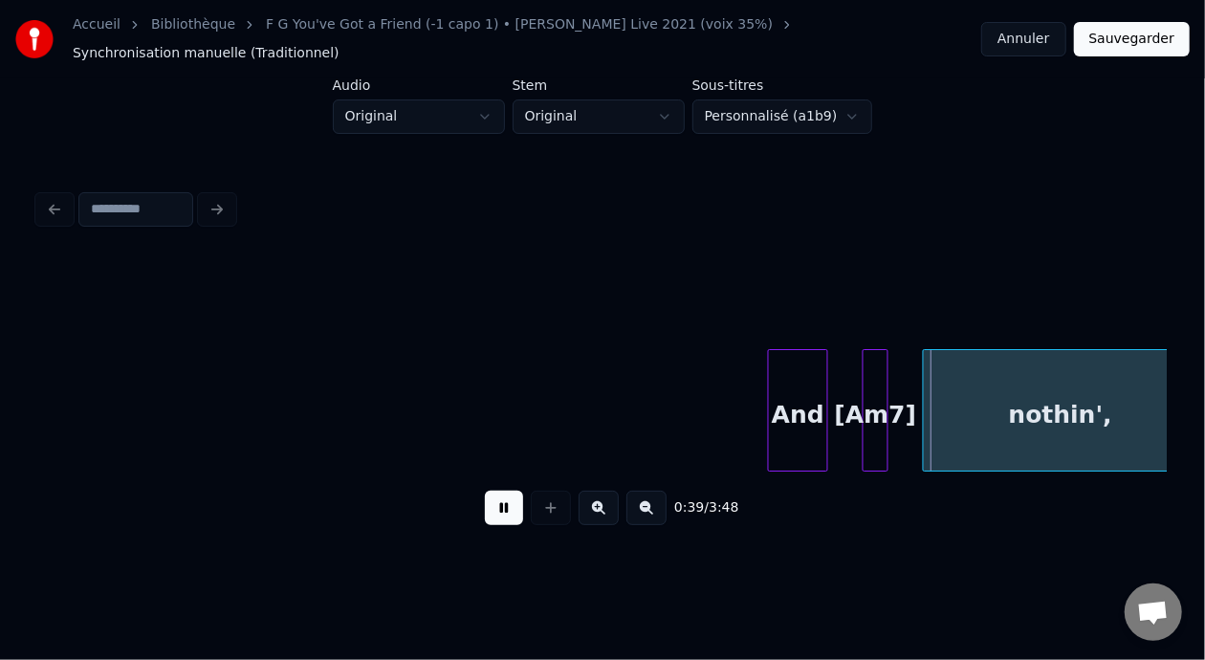
click at [491, 518] on button at bounding box center [504, 508] width 38 height 34
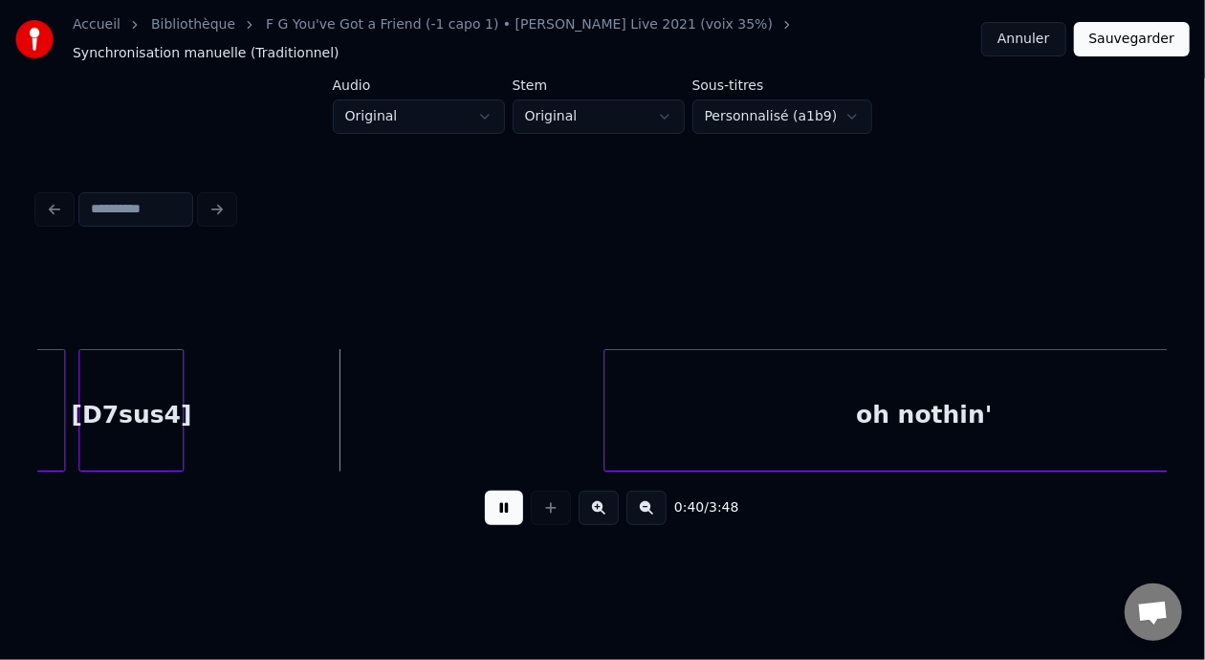
click at [491, 518] on button at bounding box center [504, 508] width 38 height 34
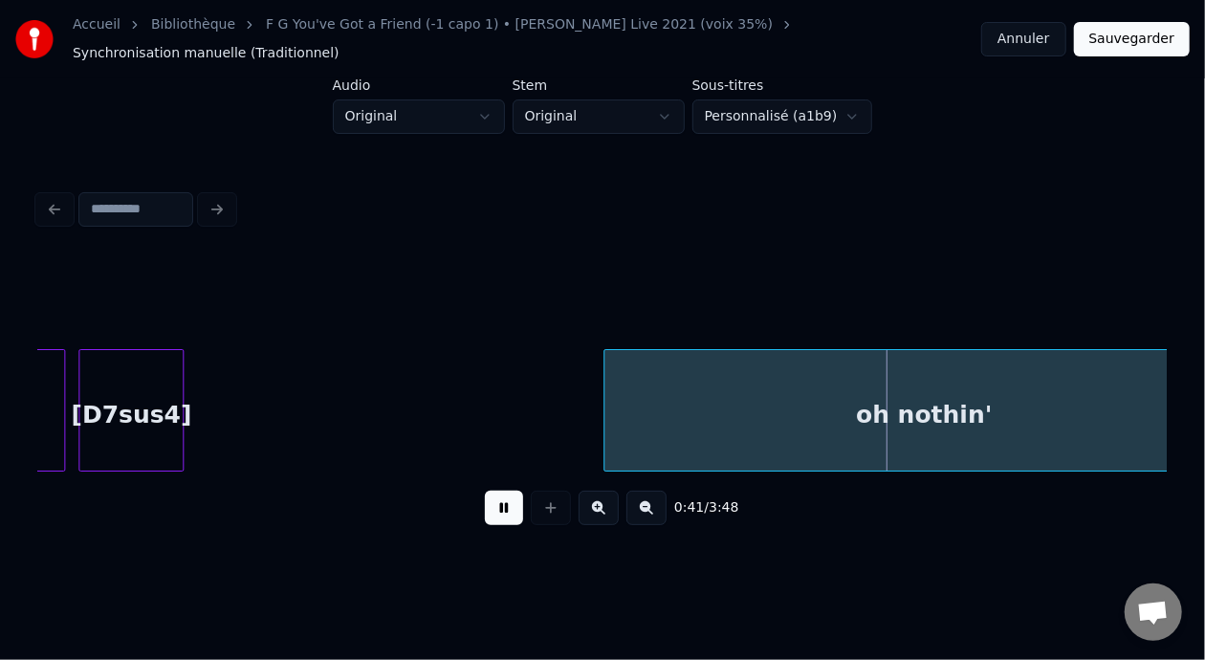
click at [494, 520] on button at bounding box center [504, 508] width 38 height 34
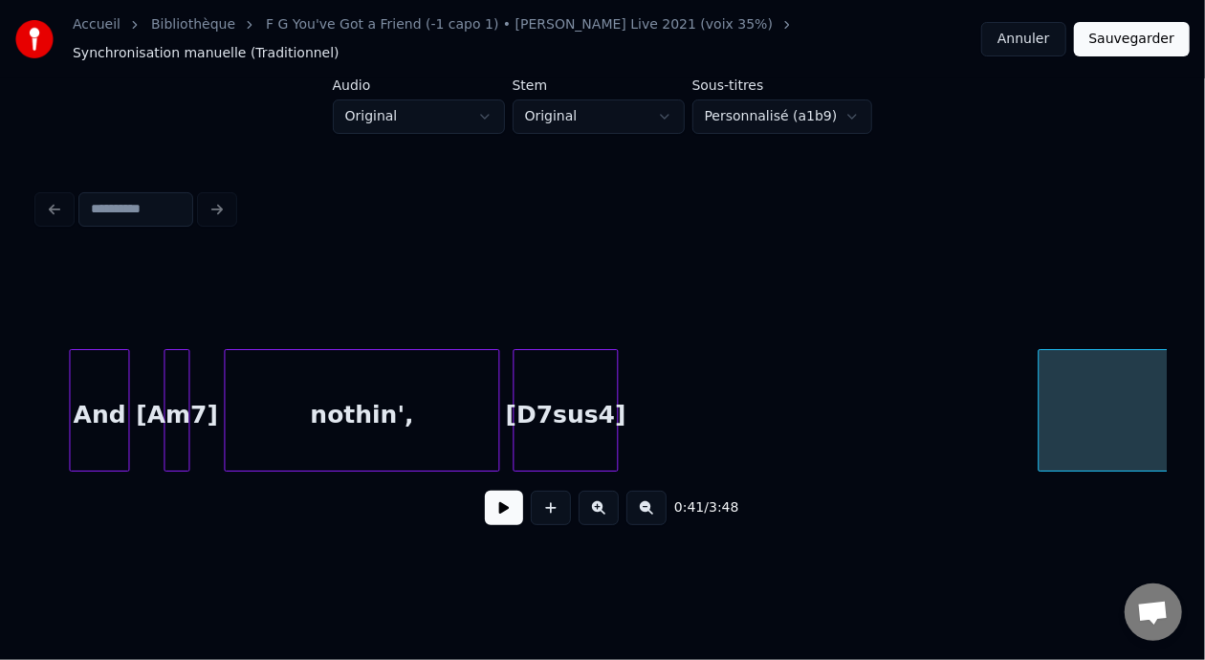
scroll to position [0, 16520]
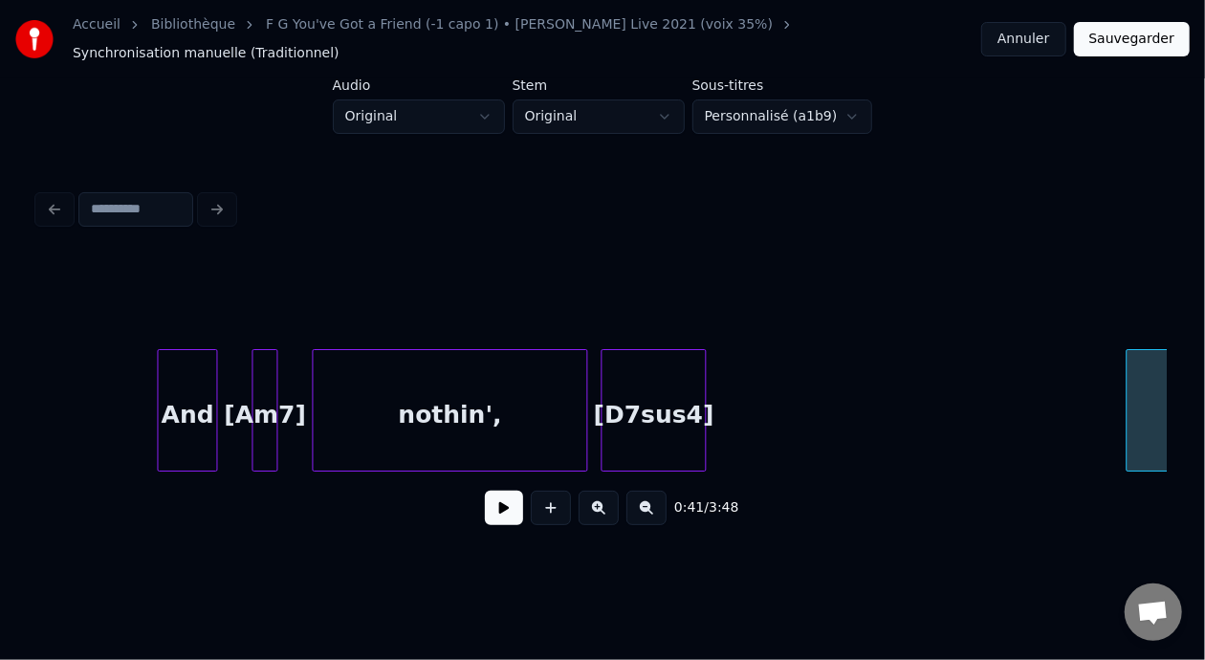
click at [659, 517] on button at bounding box center [646, 508] width 40 height 34
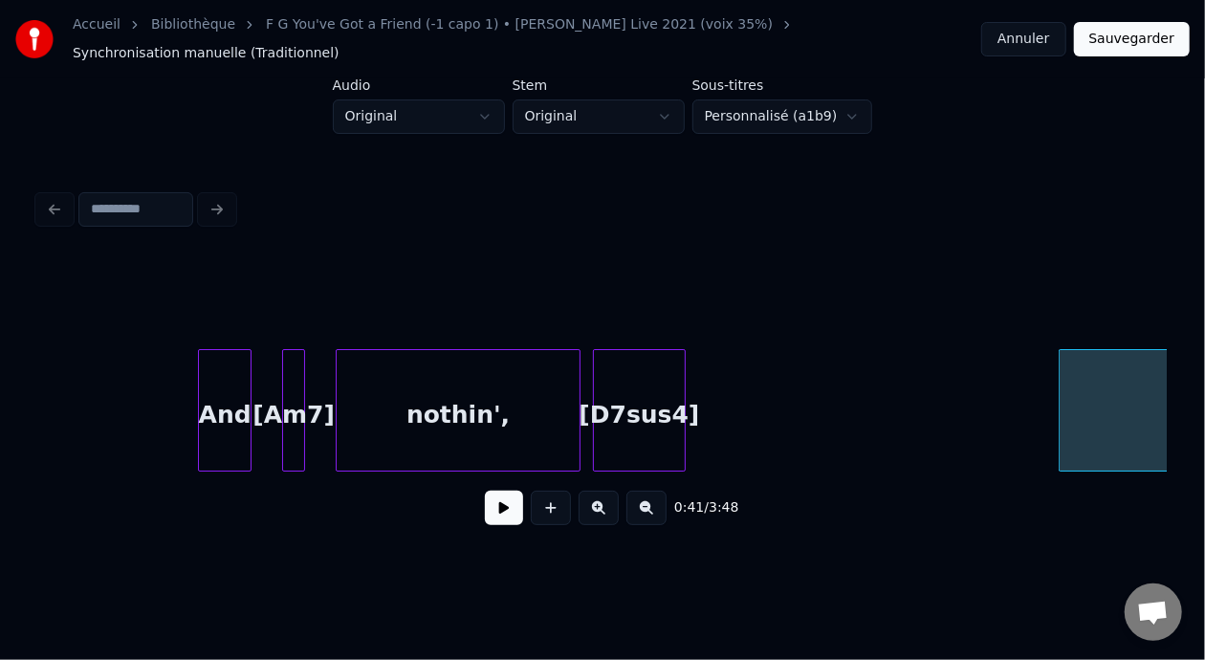
scroll to position [0, 14531]
